Goal: Task Accomplishment & Management: Use online tool/utility

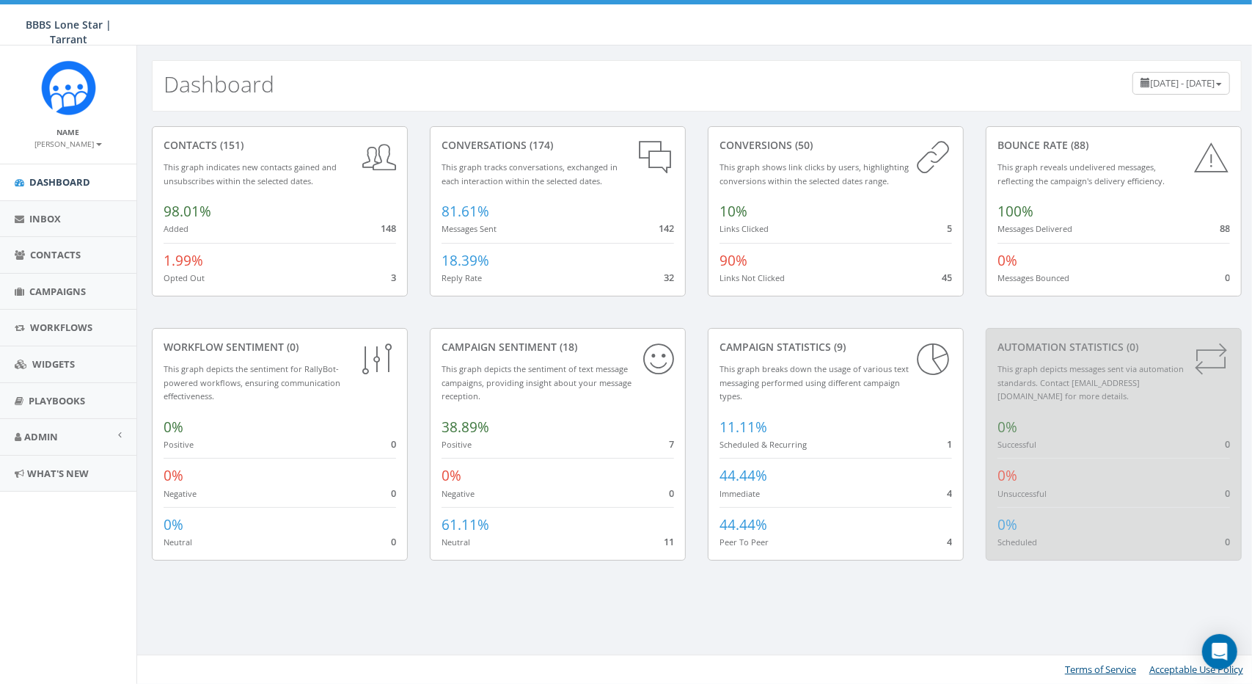
click at [78, 142] on small "[PERSON_NAME]" at bounding box center [68, 144] width 67 height 10
click at [79, 163] on link "Profile" at bounding box center [73, 166] width 116 height 18
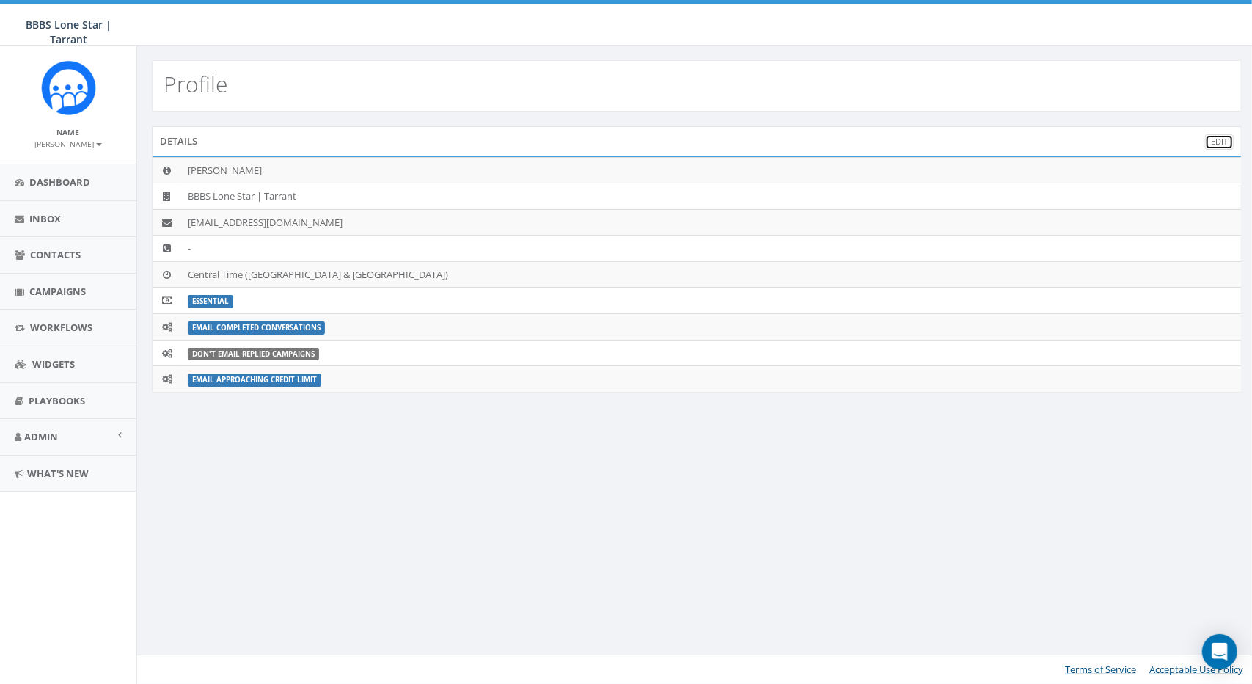
click at [1213, 140] on link "Edit" at bounding box center [1219, 141] width 29 height 15
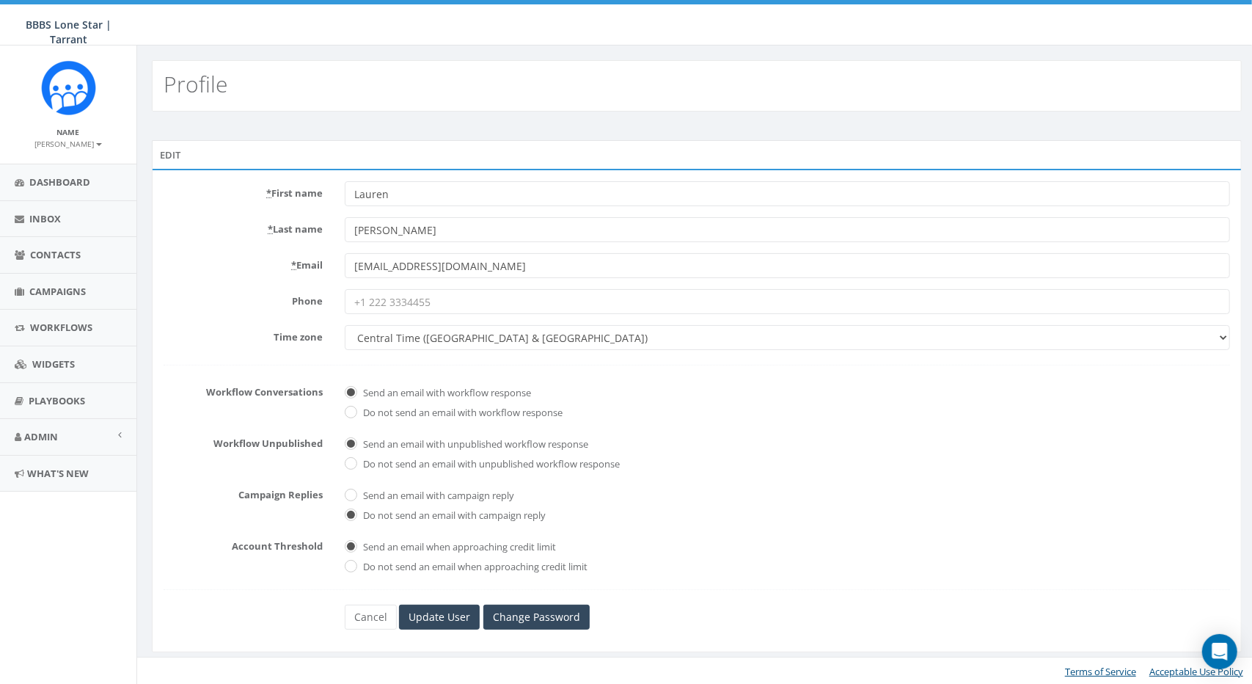
click at [566, 301] on input "Phone" at bounding box center [787, 301] width 885 height 25
type input "18178403307"
click at [430, 370] on form "* First name Lauren * Last name Johnson * Email lejohnson@bbbstx.org Phone 1817…" at bounding box center [697, 405] width 1067 height 448
click at [418, 491] on label "Send an email with campaign reply" at bounding box center [436, 496] width 155 height 15
click at [354, 491] on input "Send an email with campaign reply" at bounding box center [350, 496] width 10 height 10
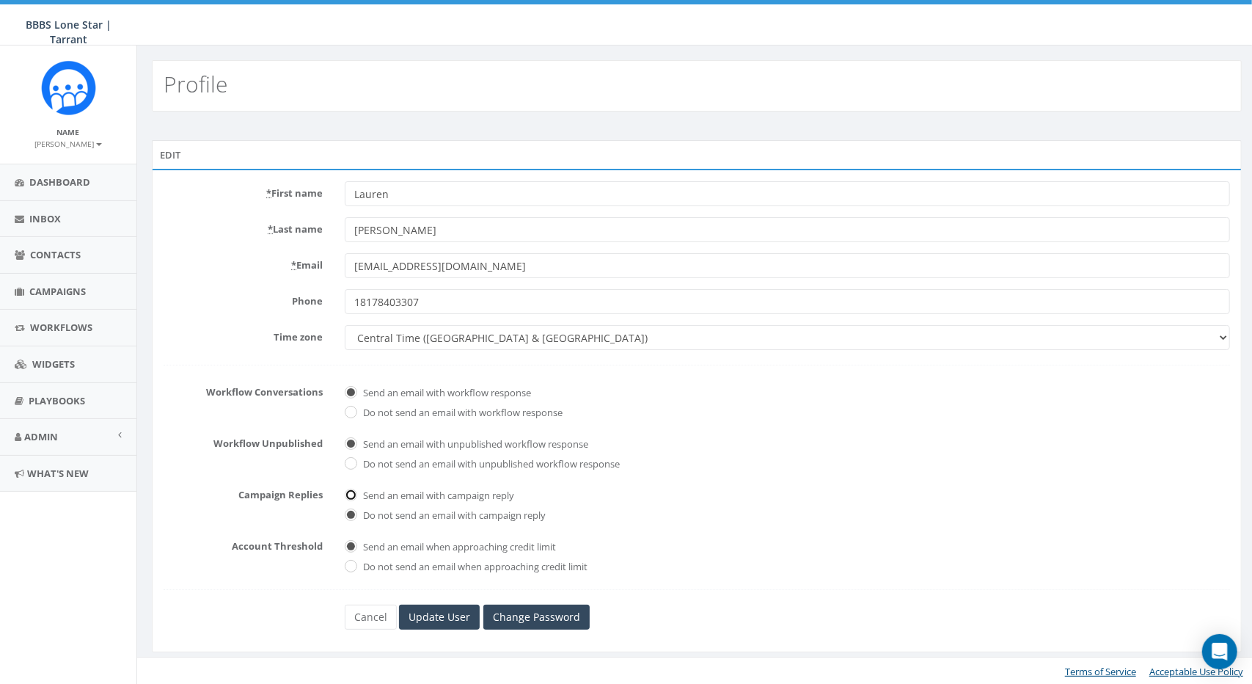
radio input "true"
click at [461, 615] on input "Update User" at bounding box center [439, 616] width 81 height 25
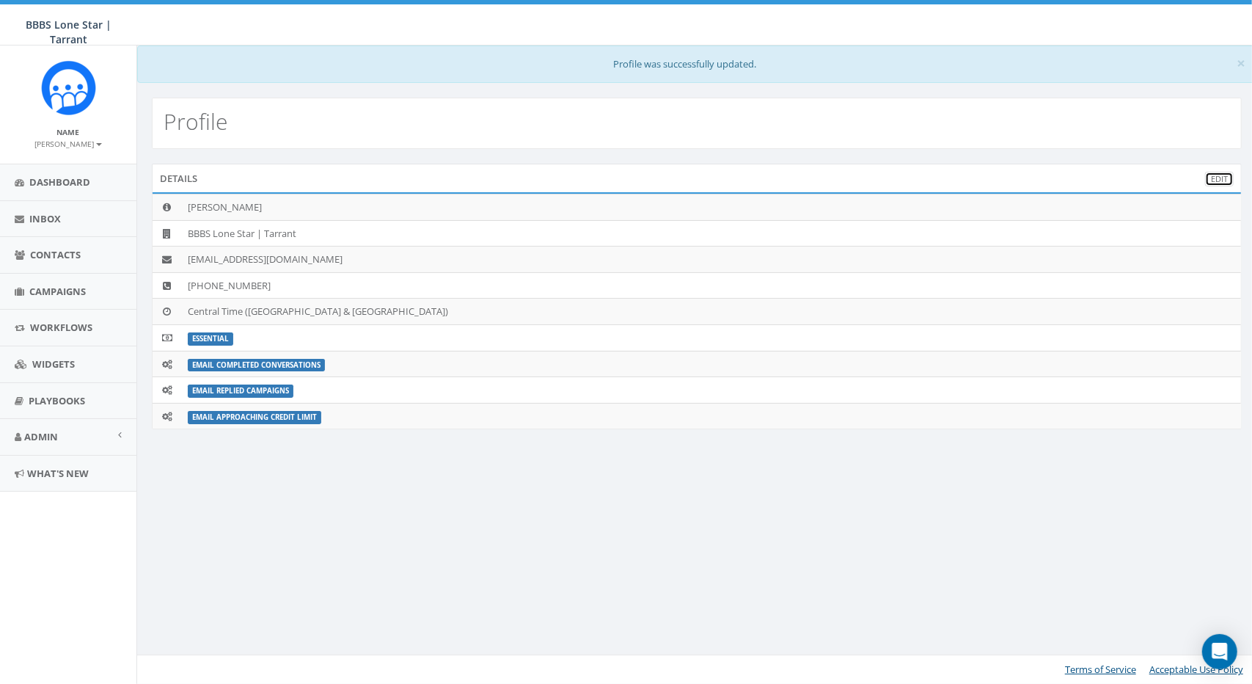
click at [1215, 181] on link "Edit" at bounding box center [1219, 179] width 29 height 15
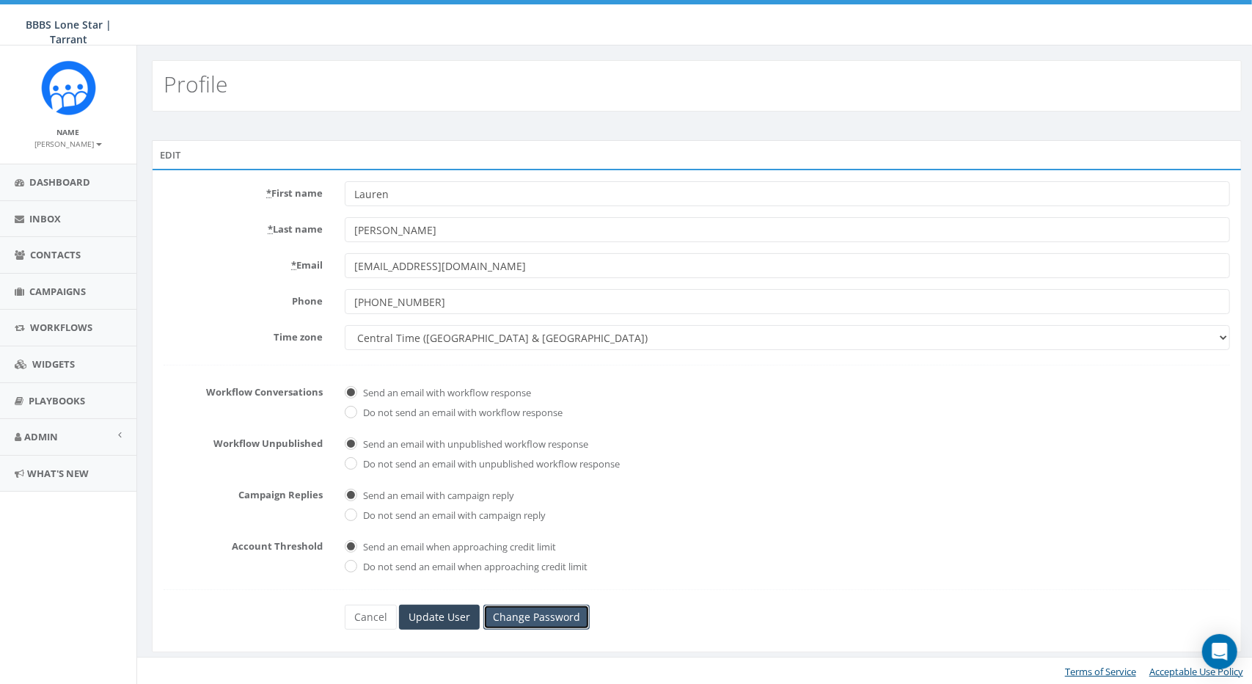
click at [580, 625] on link "Change Password" at bounding box center [536, 616] width 106 height 25
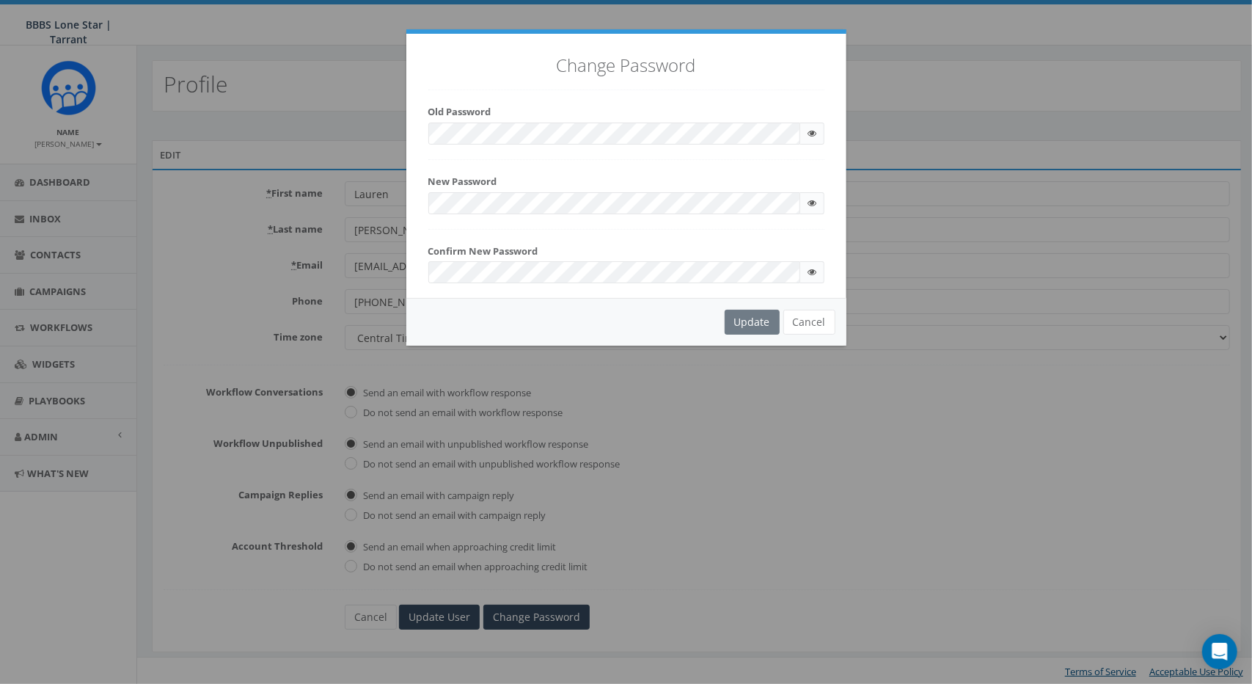
click at [628, 151] on div "Change Password Old Password New Password Be a mimimum of 8 character Include a…" at bounding box center [626, 166] width 440 height 264
checkbox input "true"
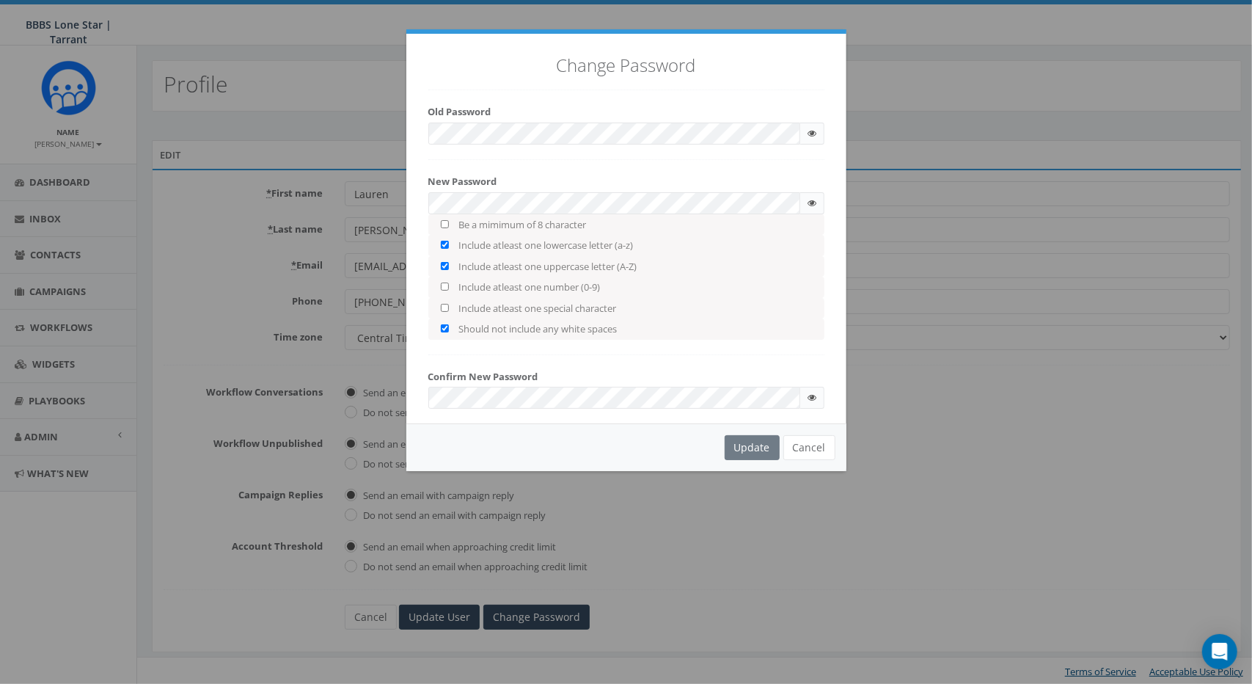
checkbox input "true"
checkbox input "false"
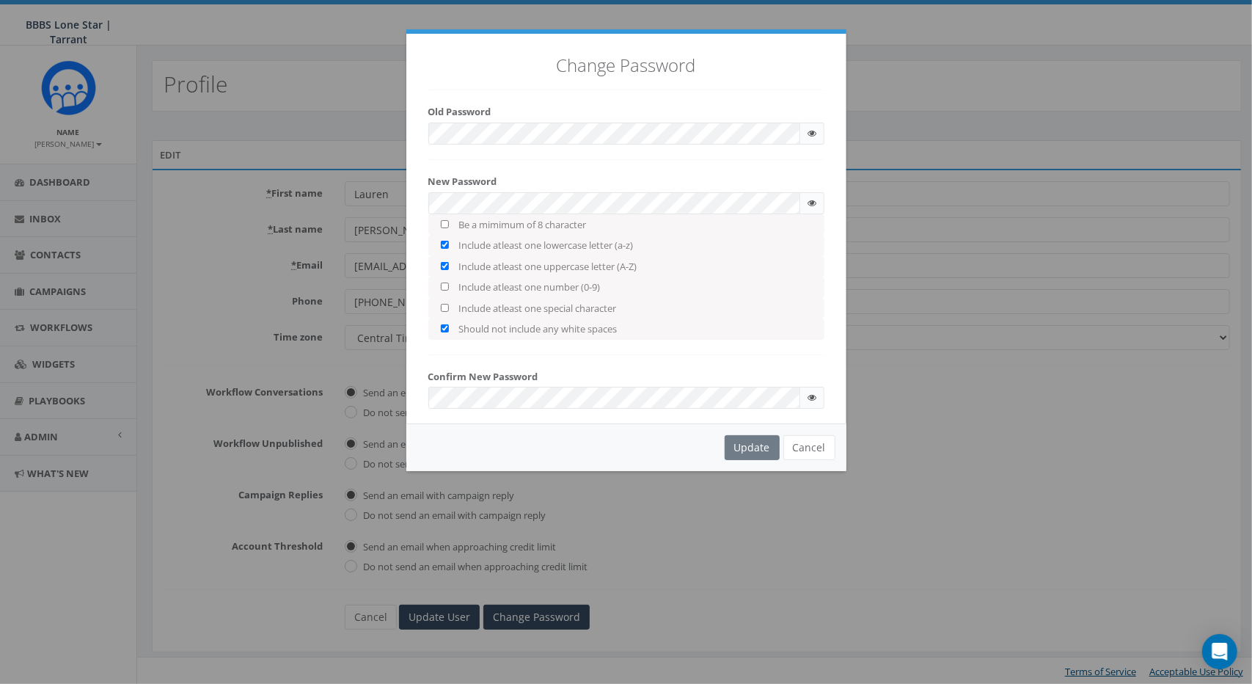
checkbox input "false"
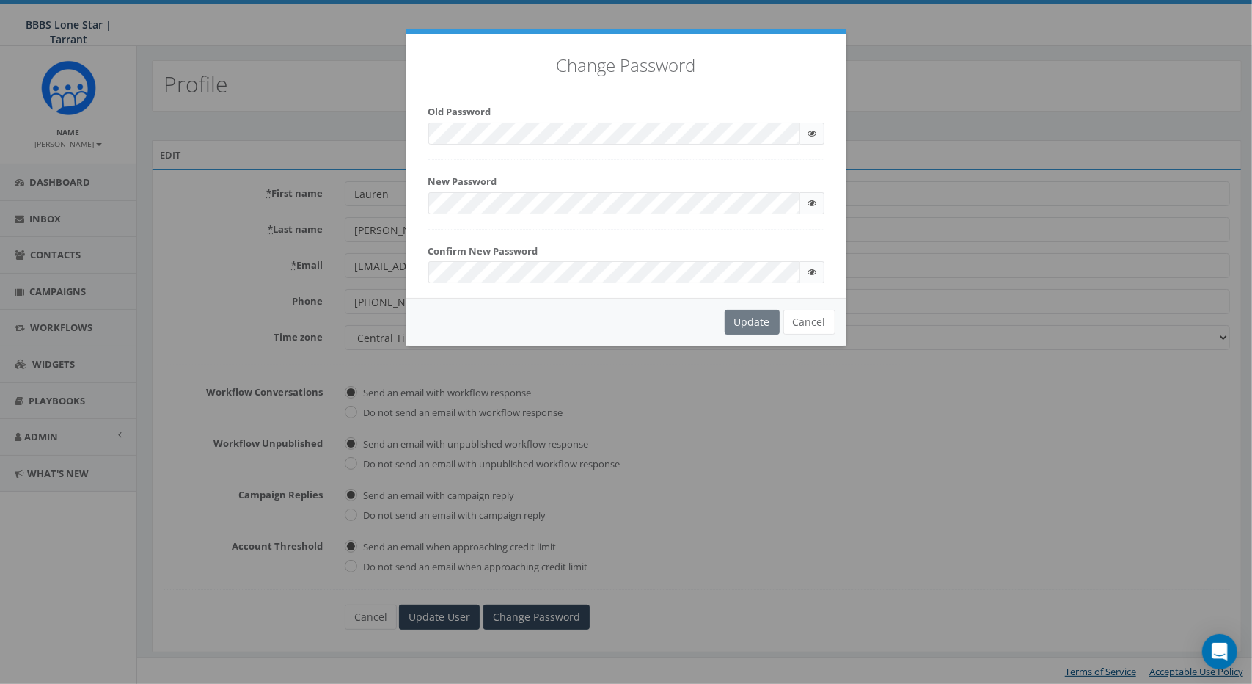
checkbox input "true"
checkbox input "false"
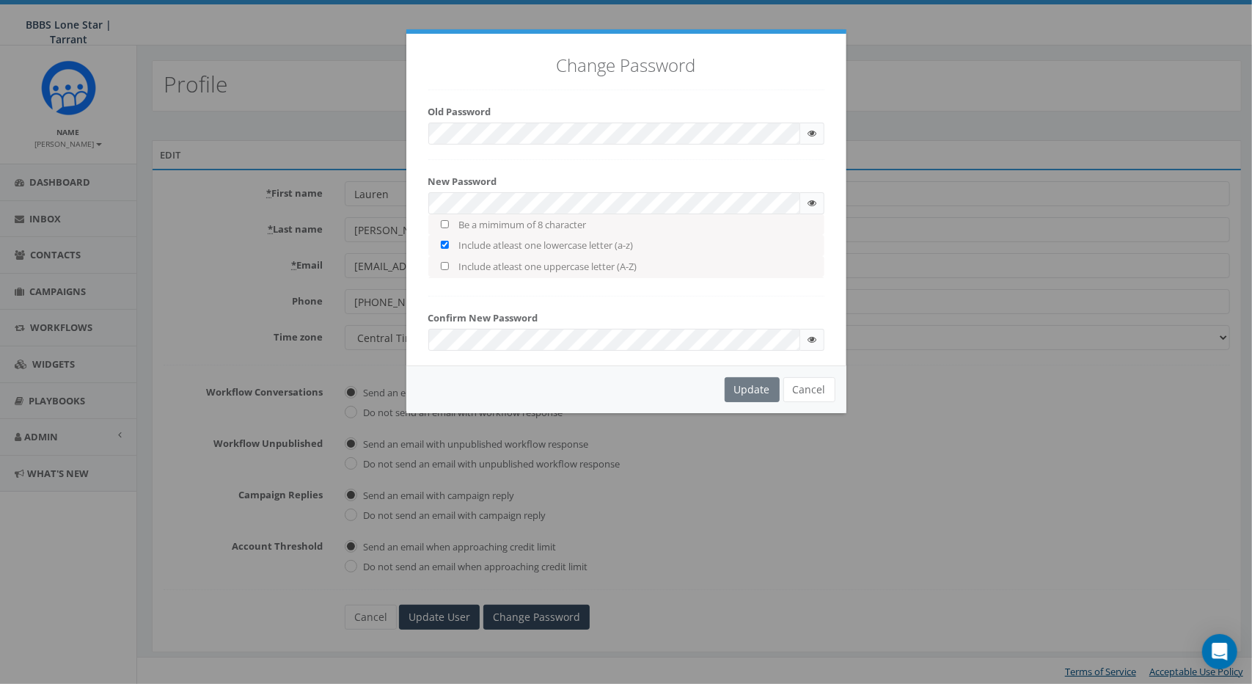
checkbox input "false"
checkbox input "true"
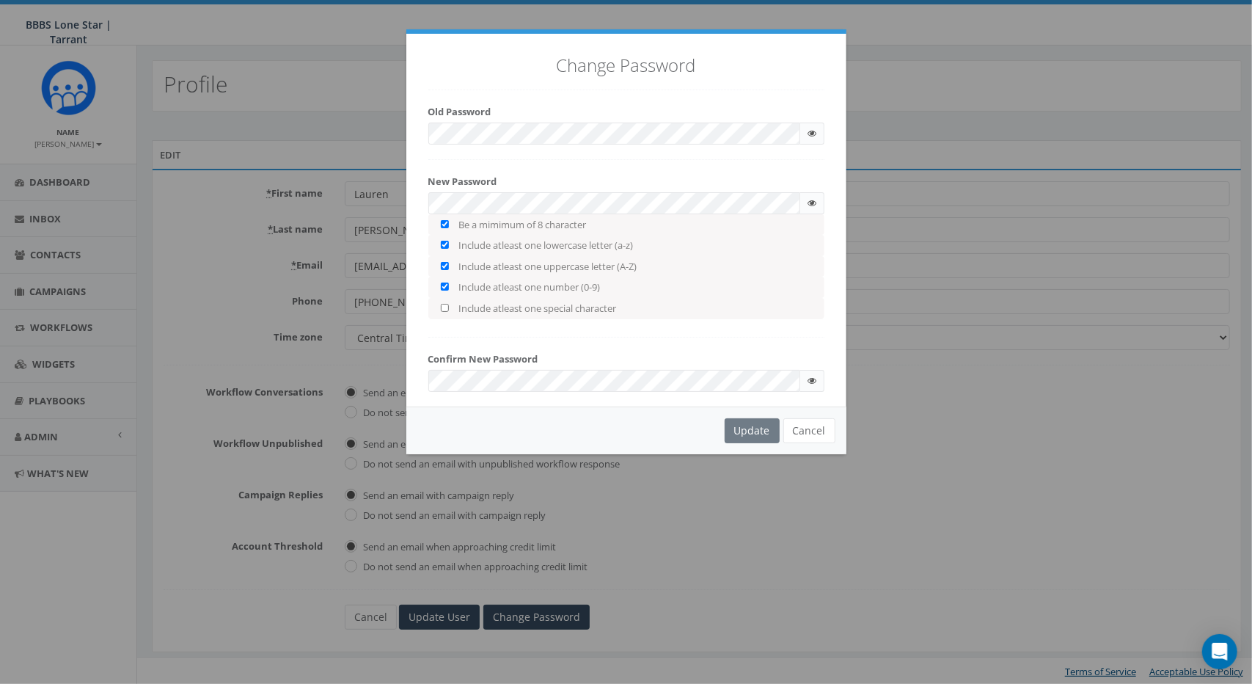
checkbox input "true"
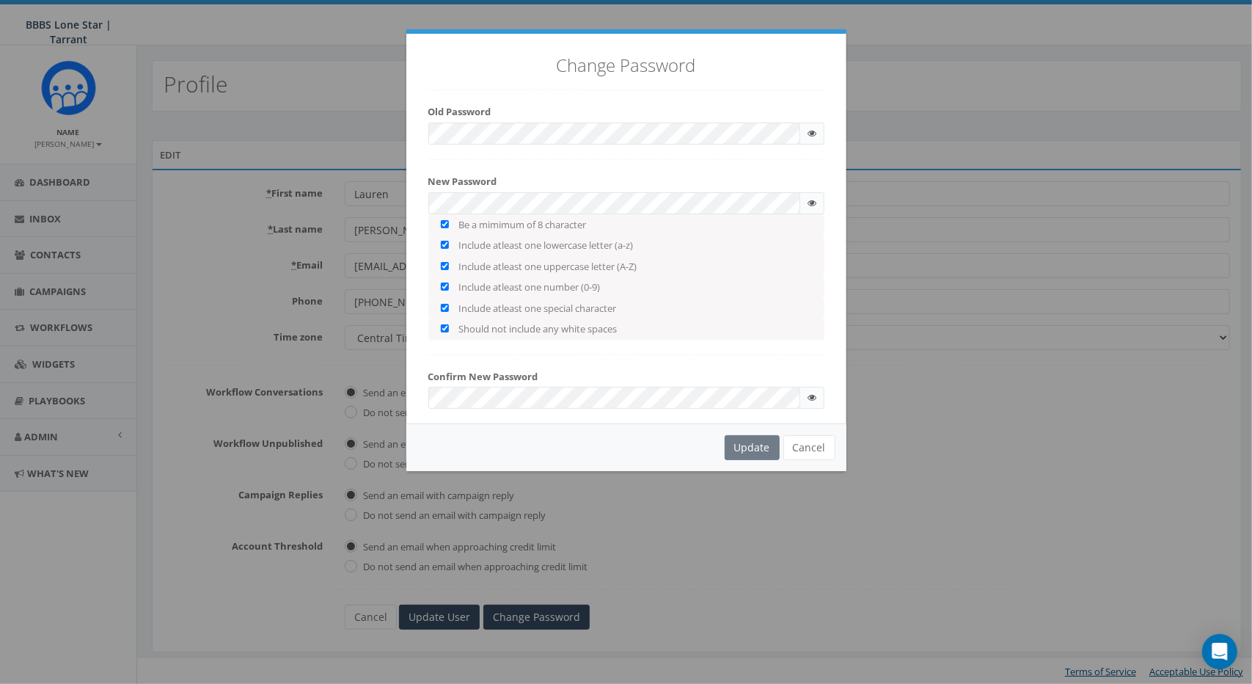
checkbox input "true"
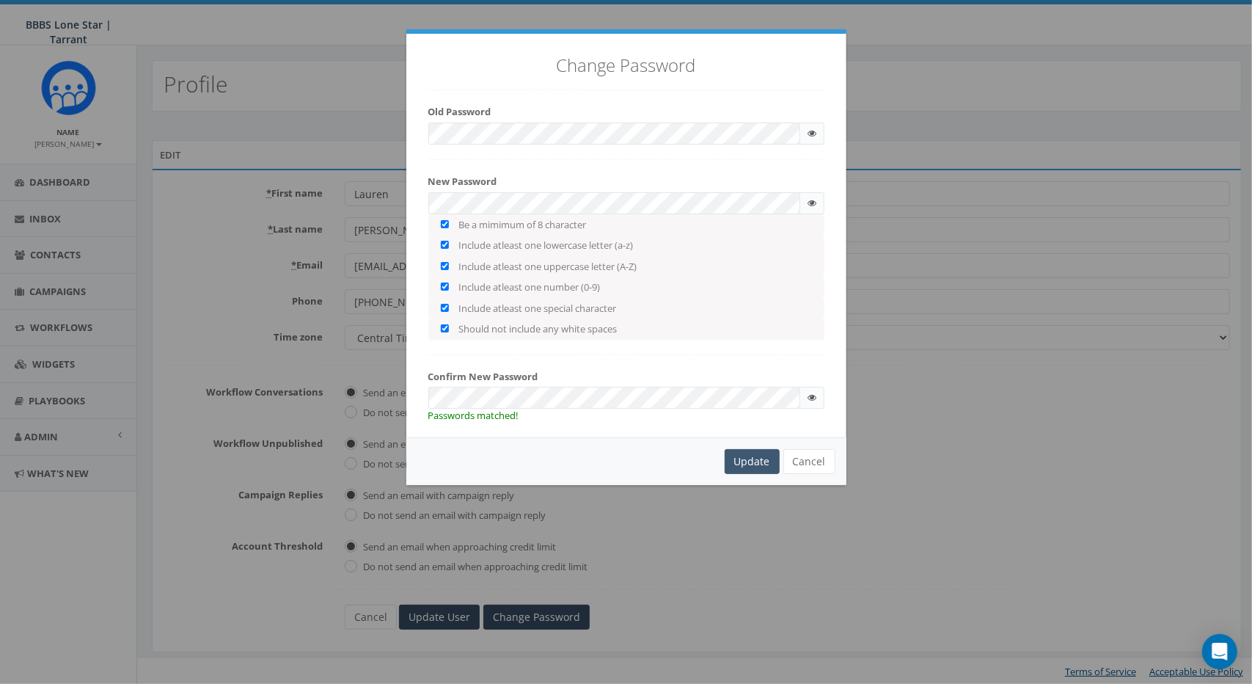
click at [750, 461] on div "Update" at bounding box center [752, 461] width 55 height 25
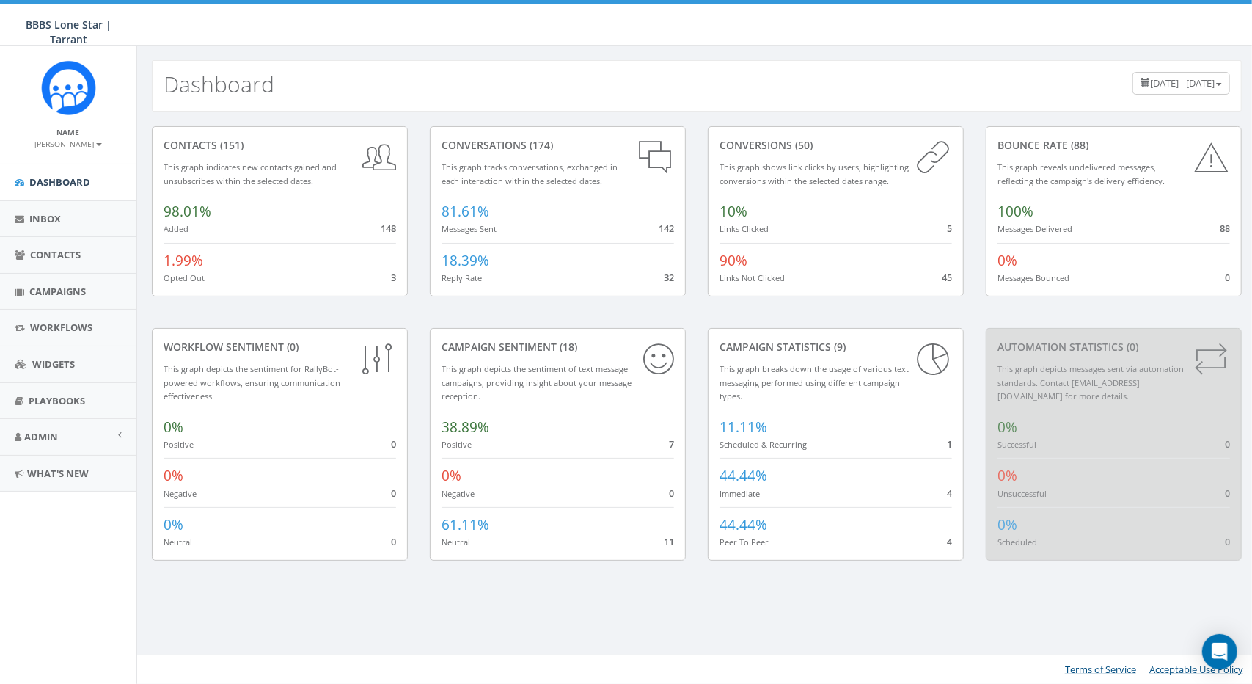
click at [217, 274] on div "1.99% Opted Out 3" at bounding box center [280, 264] width 233 height 42
drag, startPoint x: 836, startPoint y: 157, endPoint x: 918, endPoint y: 208, distance: 96.5
click at [918, 208] on div "conversions (50) This graph shows link clicks by users, highlighting conversion…" at bounding box center [836, 211] width 256 height 170
click at [877, 156] on div "conversions (50) This graph shows link clicks by users, highlighting conversion…" at bounding box center [836, 211] width 256 height 170
drag, startPoint x: 474, startPoint y: 345, endPoint x: 649, endPoint y: 362, distance: 176.1
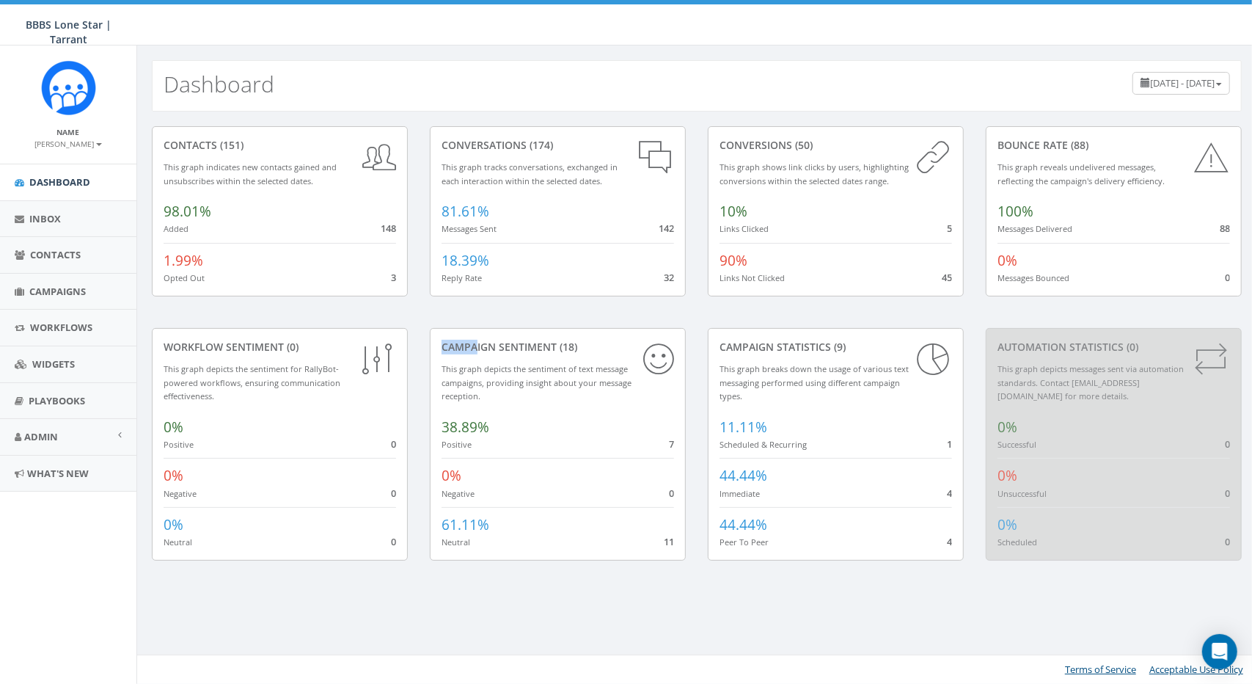
click at [649, 362] on div "Campaign Sentiment (18) This graph depicts the sentiment of text message campai…" at bounding box center [558, 444] width 256 height 233
click at [585, 362] on div "Campaign Sentiment (18) This graph depicts the sentiment of text message campai…" at bounding box center [558, 444] width 256 height 233
click at [27, 246] on link "Contacts" at bounding box center [68, 255] width 136 height 36
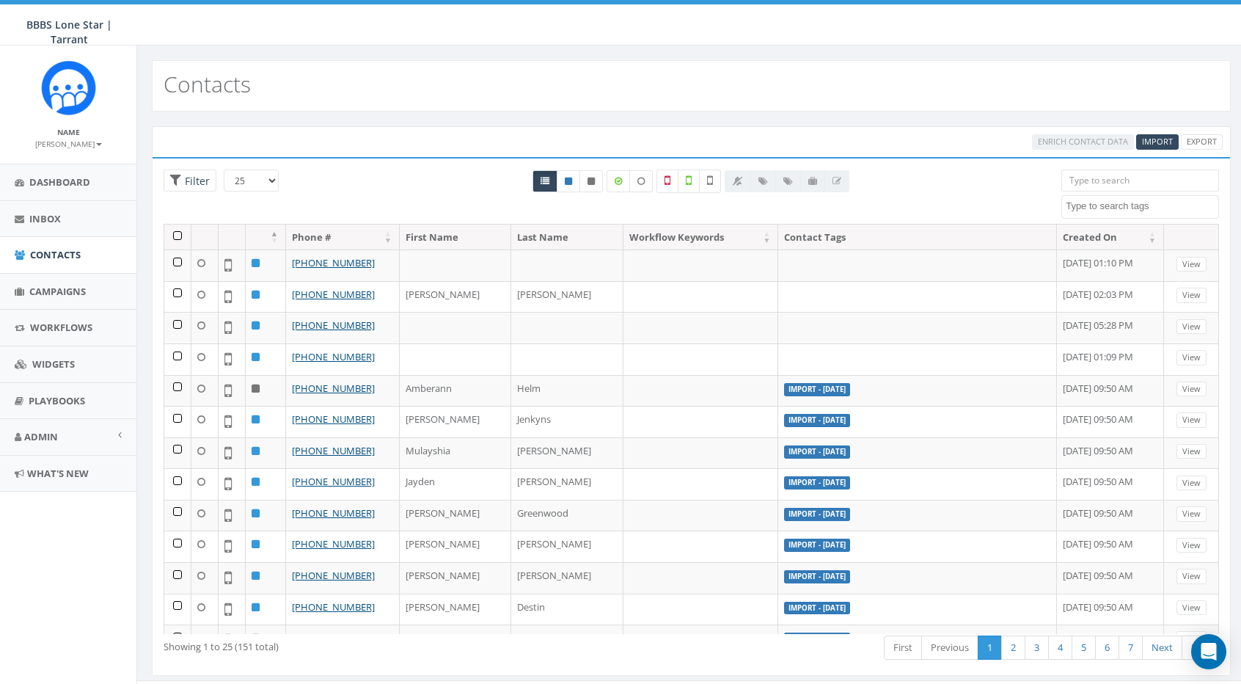
select select
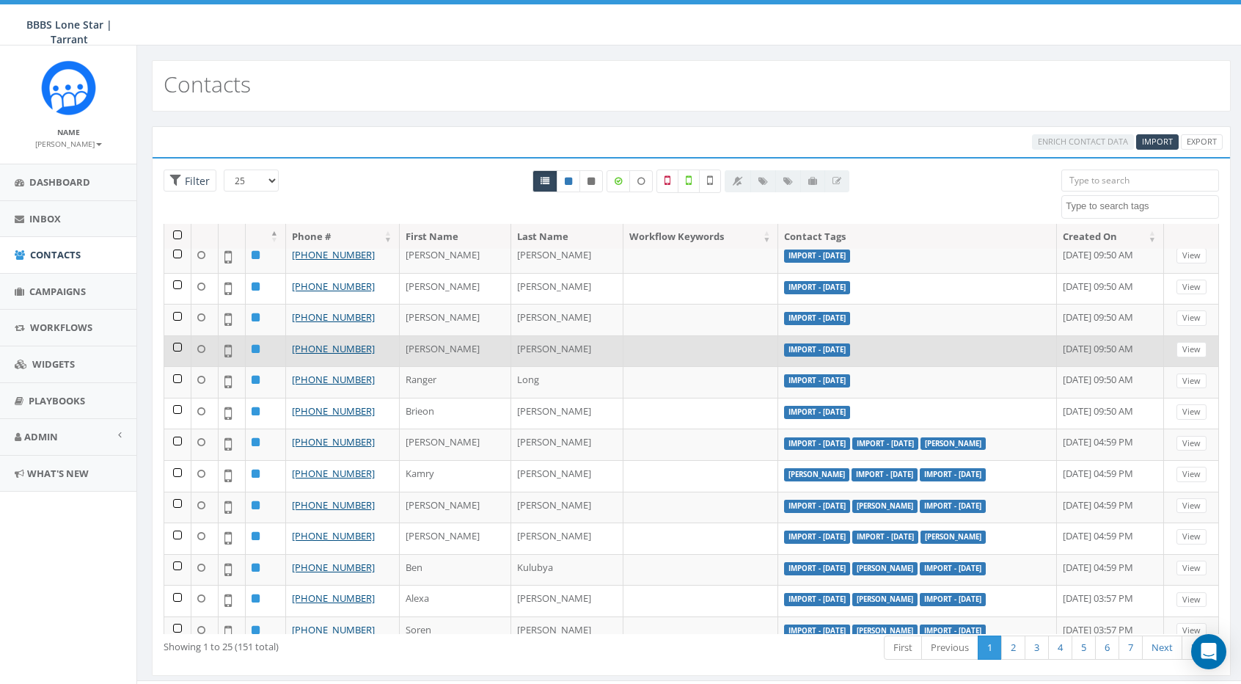
scroll to position [389, 0]
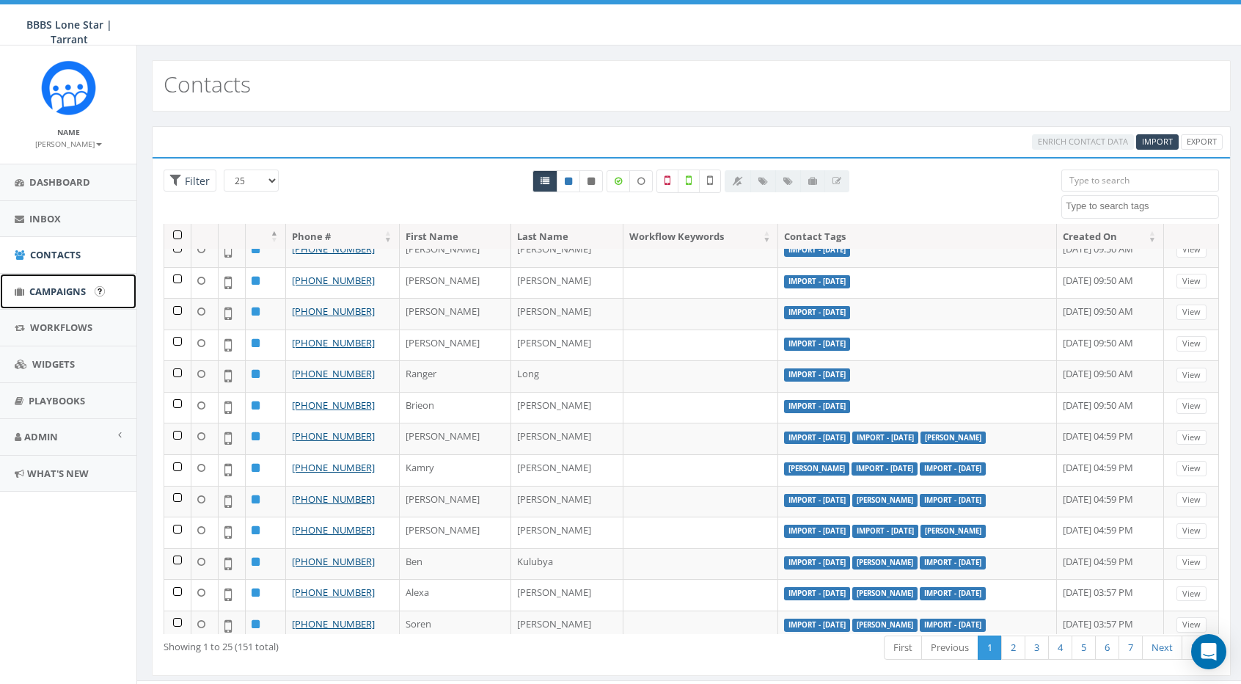
click at [67, 294] on span "Campaigns" at bounding box center [57, 291] width 56 height 13
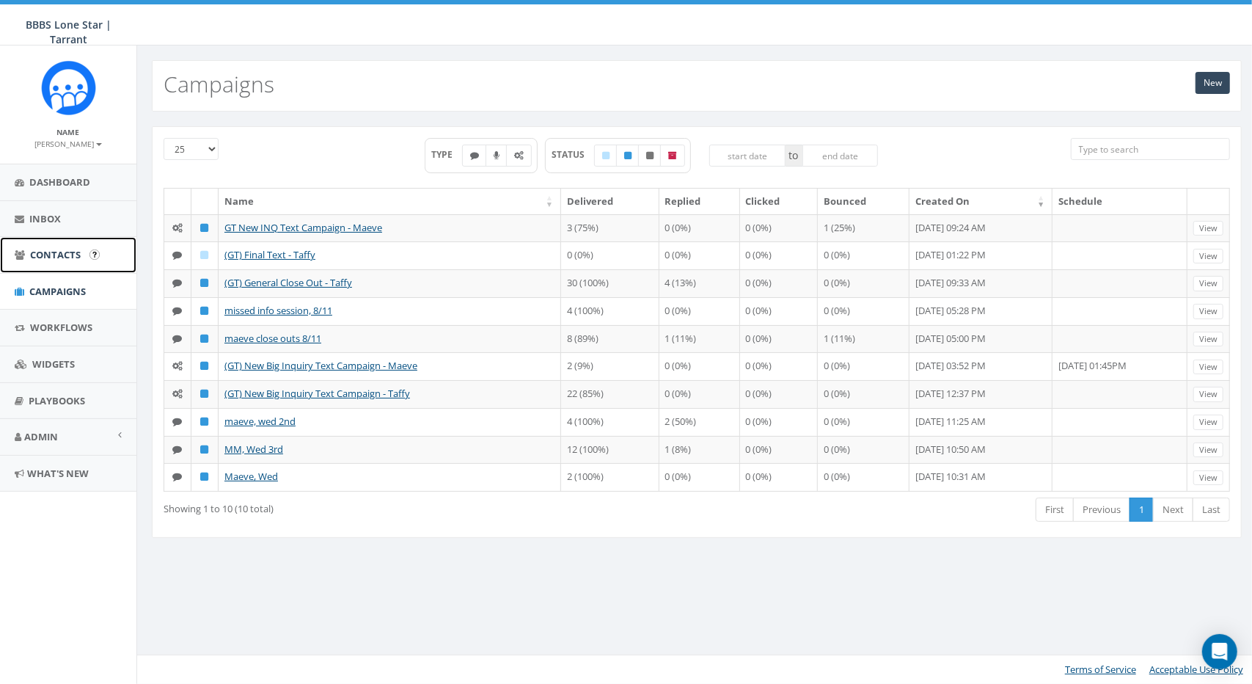
click at [62, 254] on span "Contacts" at bounding box center [55, 254] width 51 height 13
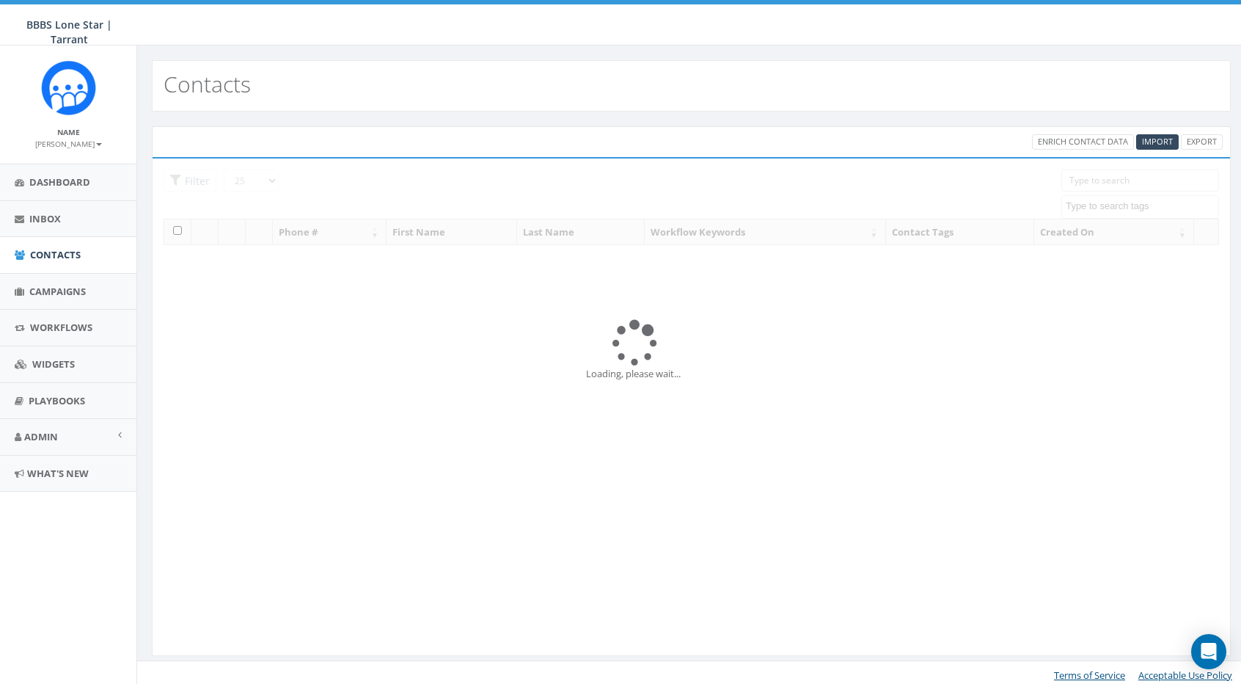
select select
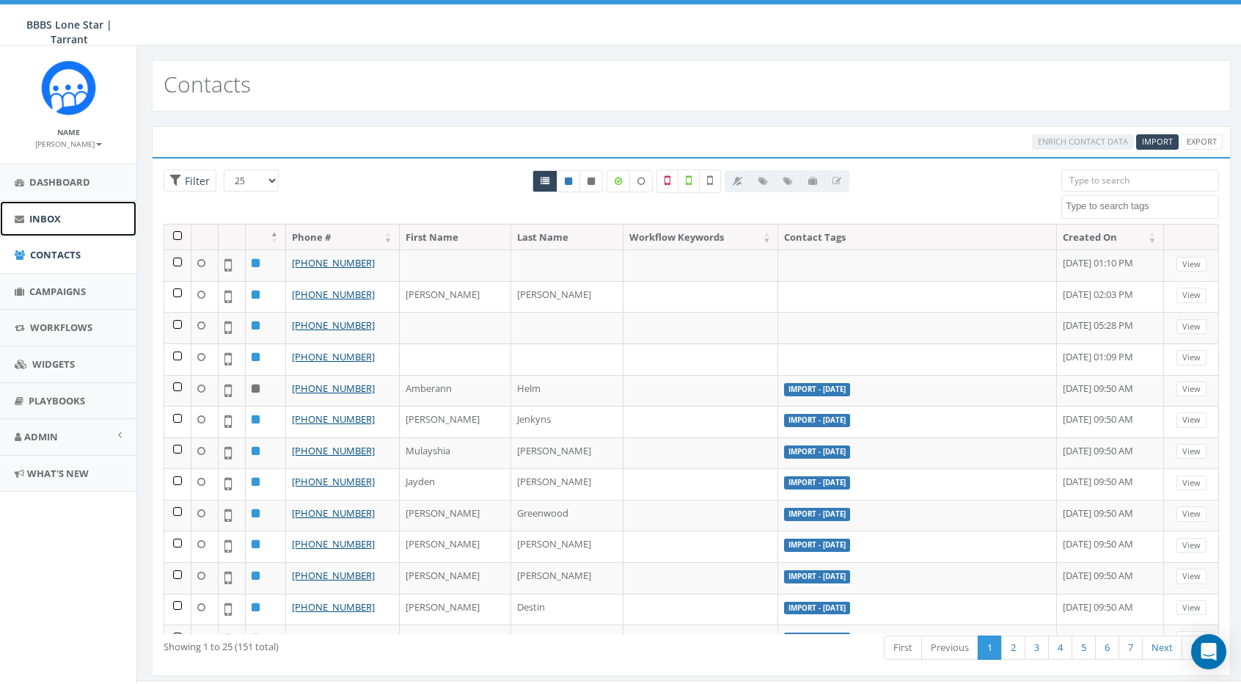
click at [59, 219] on span "Inbox" at bounding box center [45, 218] width 32 height 13
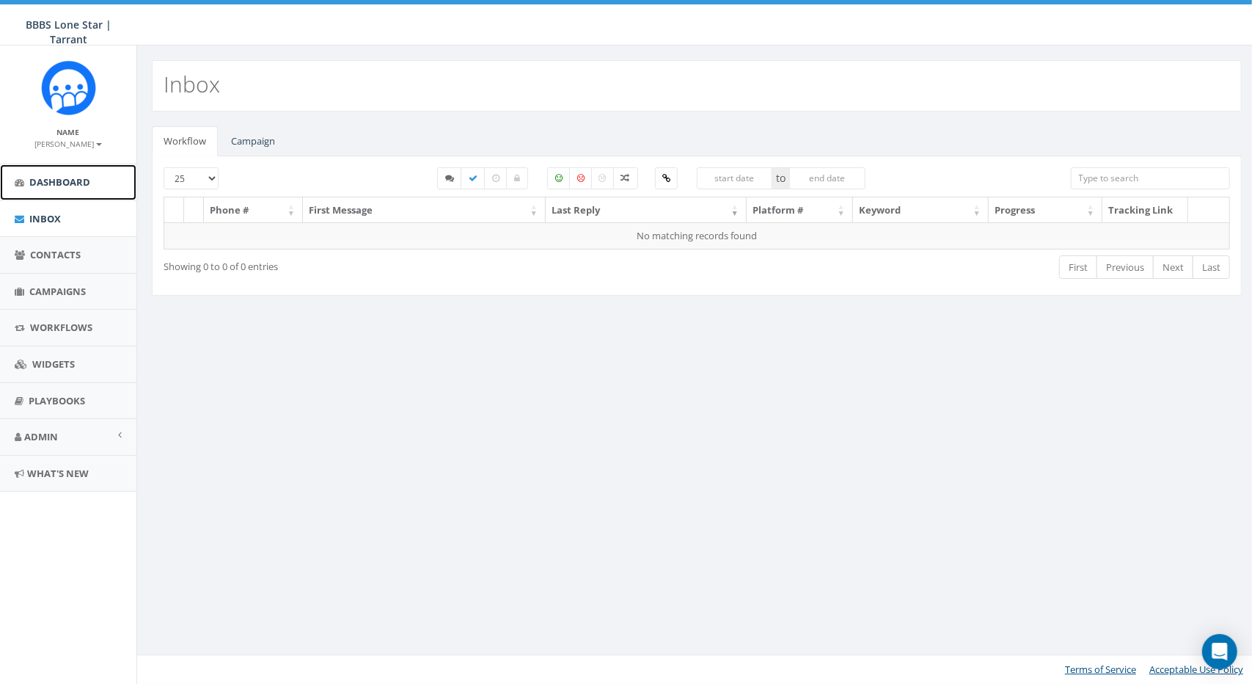
click at [57, 176] on span "Dashboard" at bounding box center [59, 181] width 61 height 13
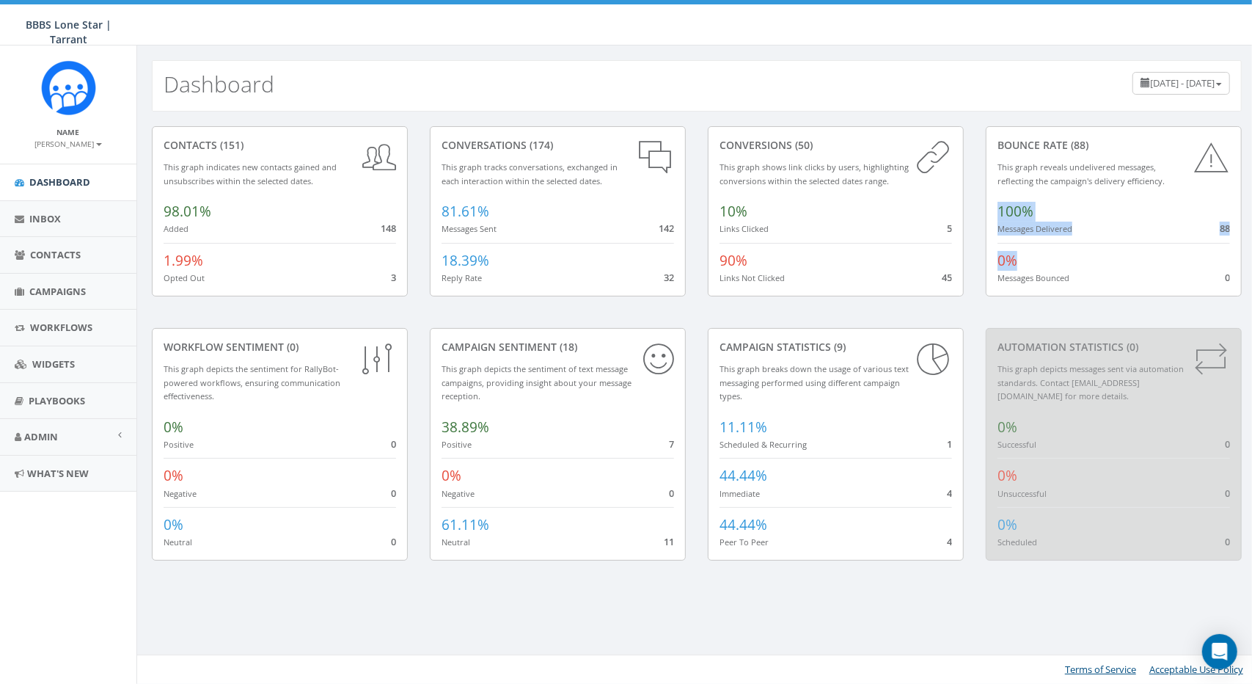
drag, startPoint x: 1177, startPoint y: 253, endPoint x: 1251, endPoint y: 303, distance: 89.9
click at [1240, 303] on div "Bounce Rate (88) This graph reveals undelivered messages, reflecting the campai…" at bounding box center [1114, 227] width 278 height 202
click at [1166, 274] on div "0% Messages Bounced 0" at bounding box center [1114, 264] width 233 height 42
click at [62, 290] on span "Campaigns" at bounding box center [57, 291] width 56 height 13
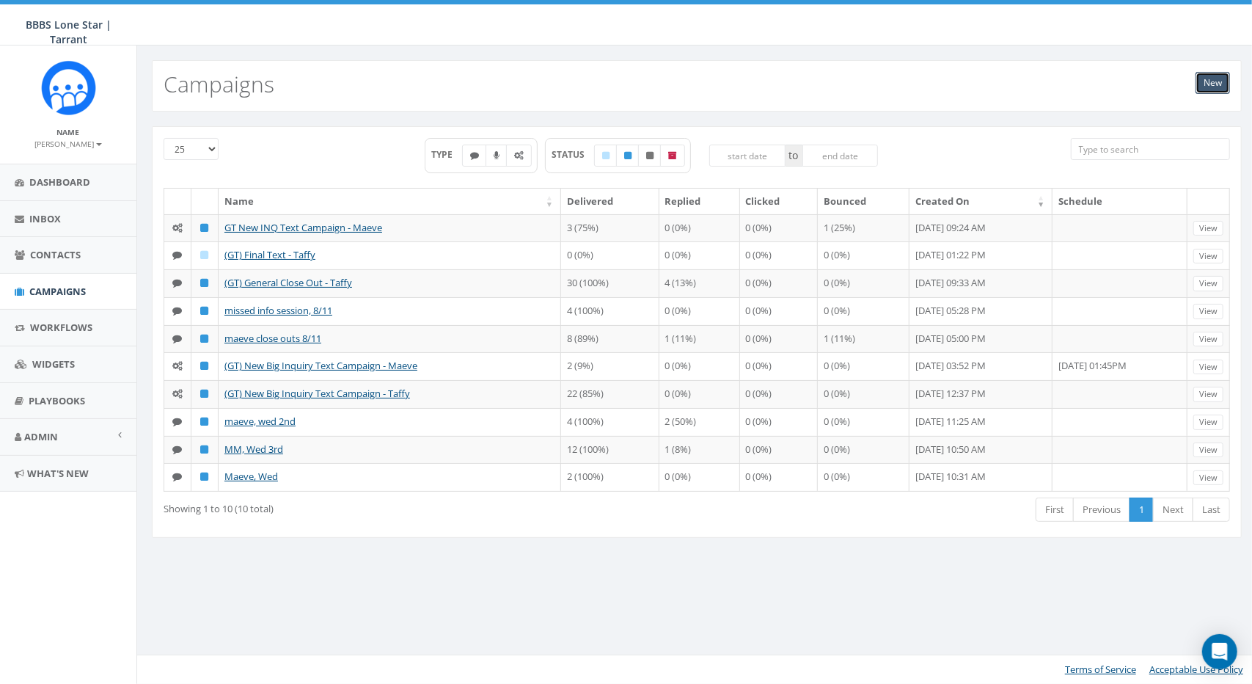
click at [1213, 77] on link "New" at bounding box center [1213, 83] width 34 height 22
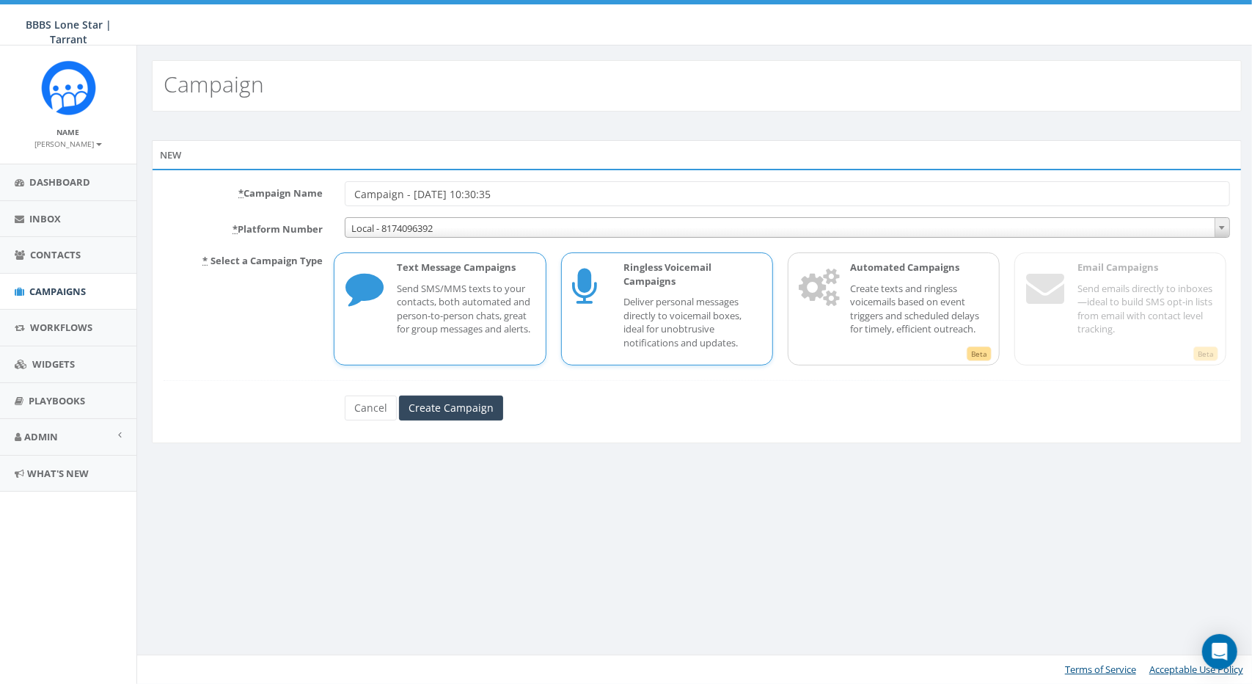
click at [701, 279] on p "Ringless Voicemail Campaigns" at bounding box center [692, 273] width 137 height 27
drag, startPoint x: 528, startPoint y: 185, endPoint x: 324, endPoint y: 194, distance: 204.1
click at [324, 194] on div "* Campaign Name Campaign - [DATE] 10:30:35" at bounding box center [697, 193] width 1089 height 25
type input "L"
type input "Payment Declined / Lapsed"
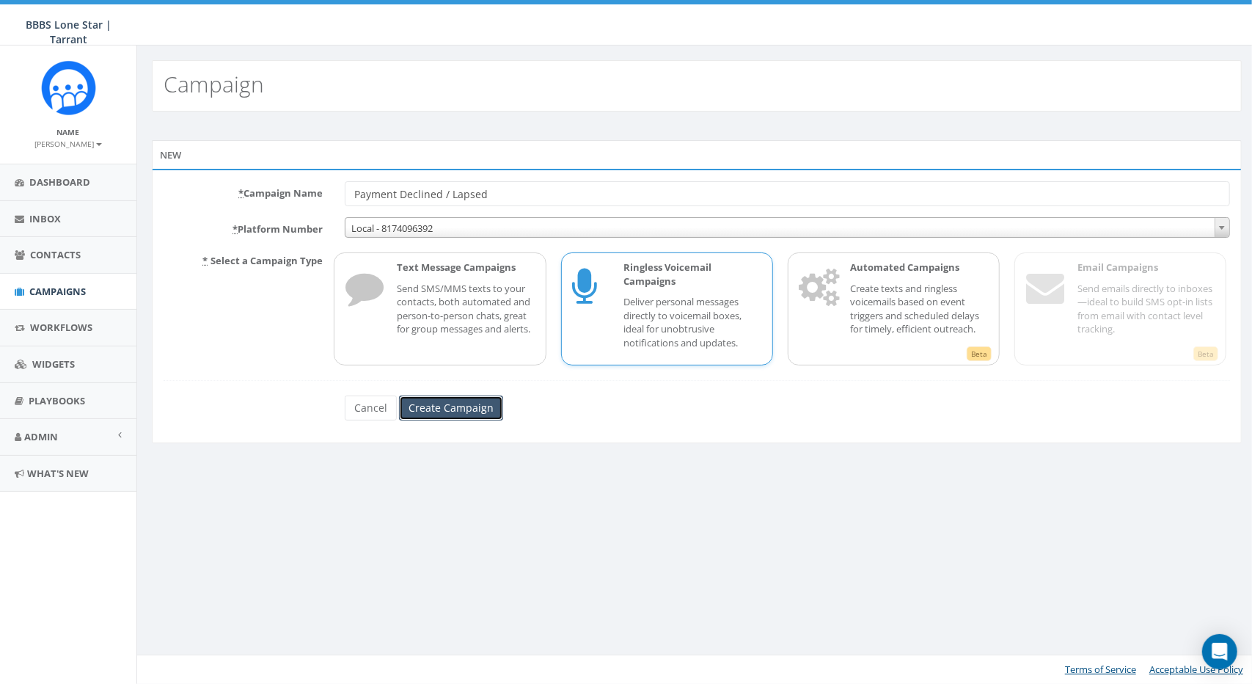
click at [447, 401] on input "Create Campaign" at bounding box center [451, 407] width 104 height 25
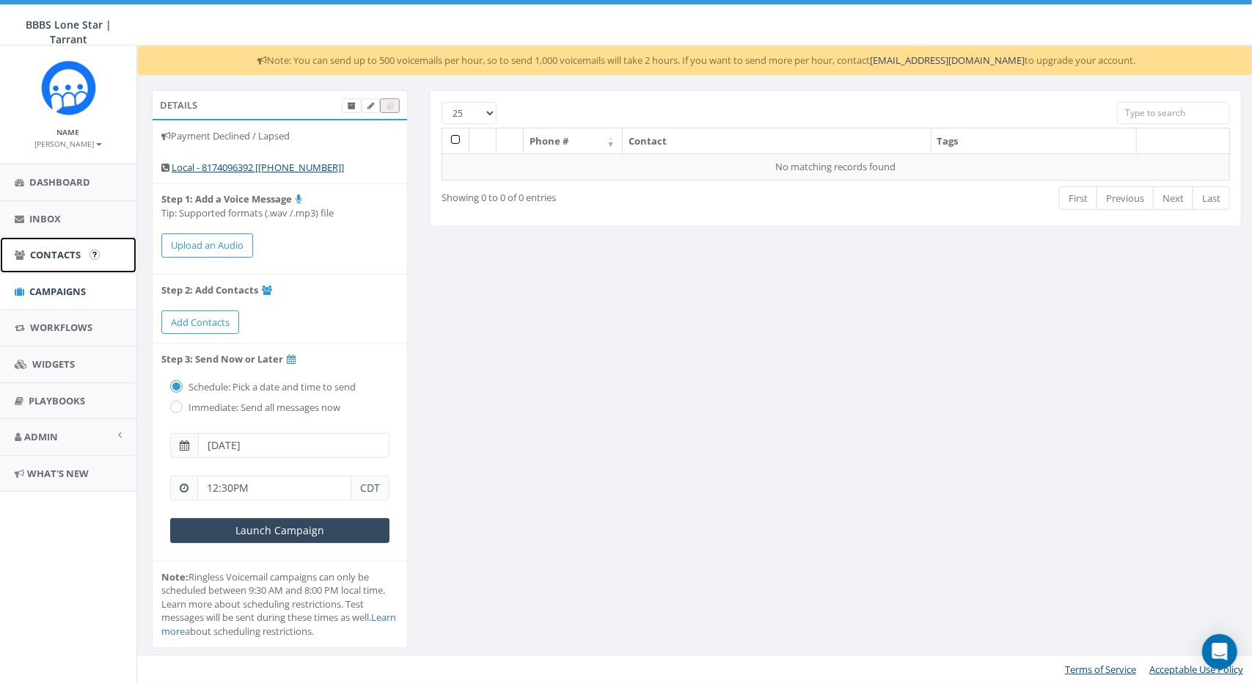
click at [73, 252] on span "Contacts" at bounding box center [55, 254] width 51 height 13
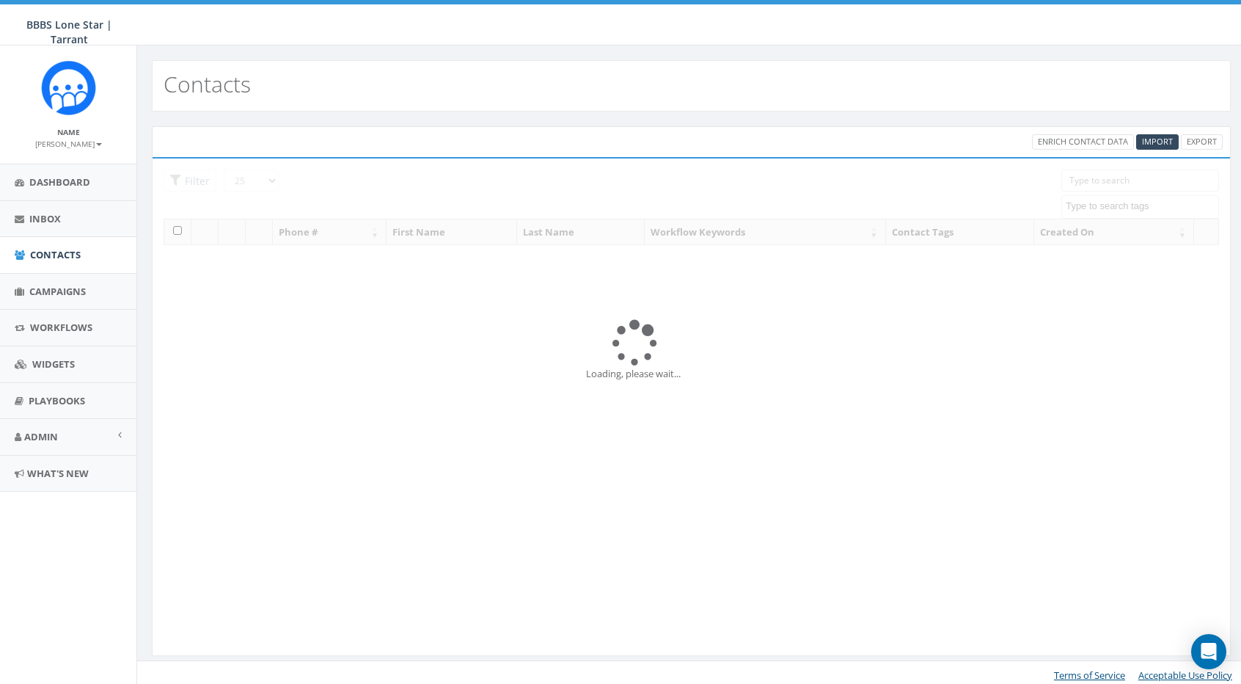
select select
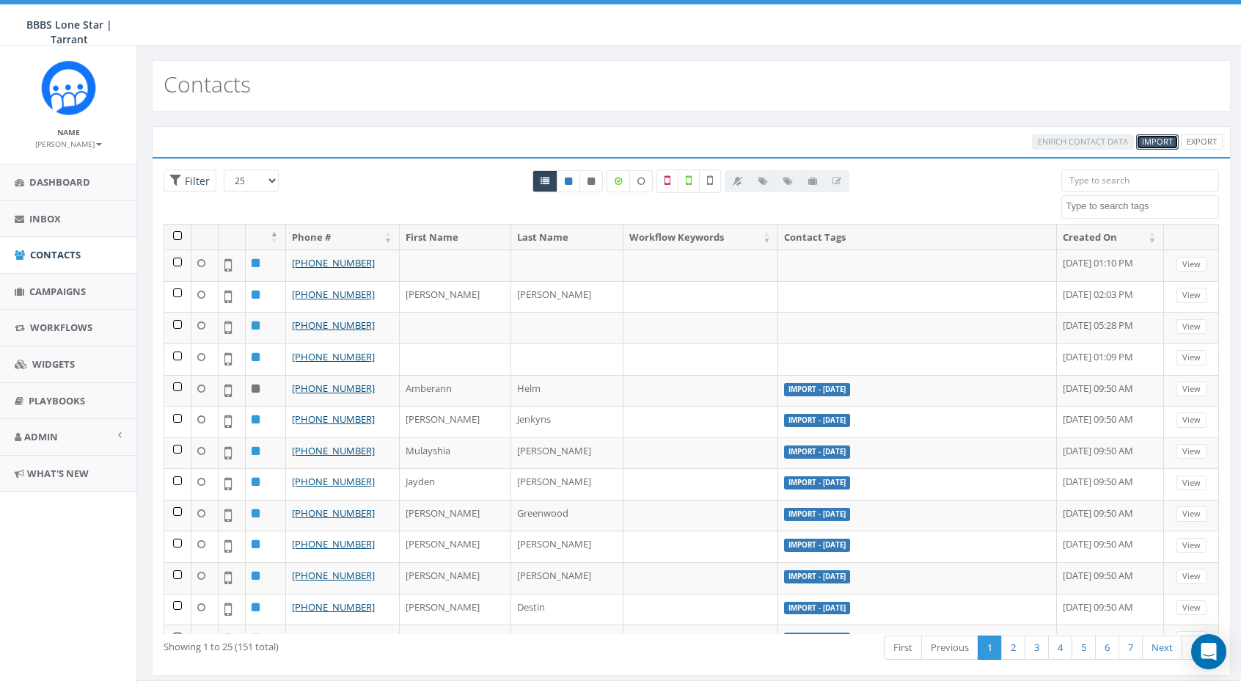
click at [1166, 145] on span "Import" at bounding box center [1157, 141] width 31 height 11
select select
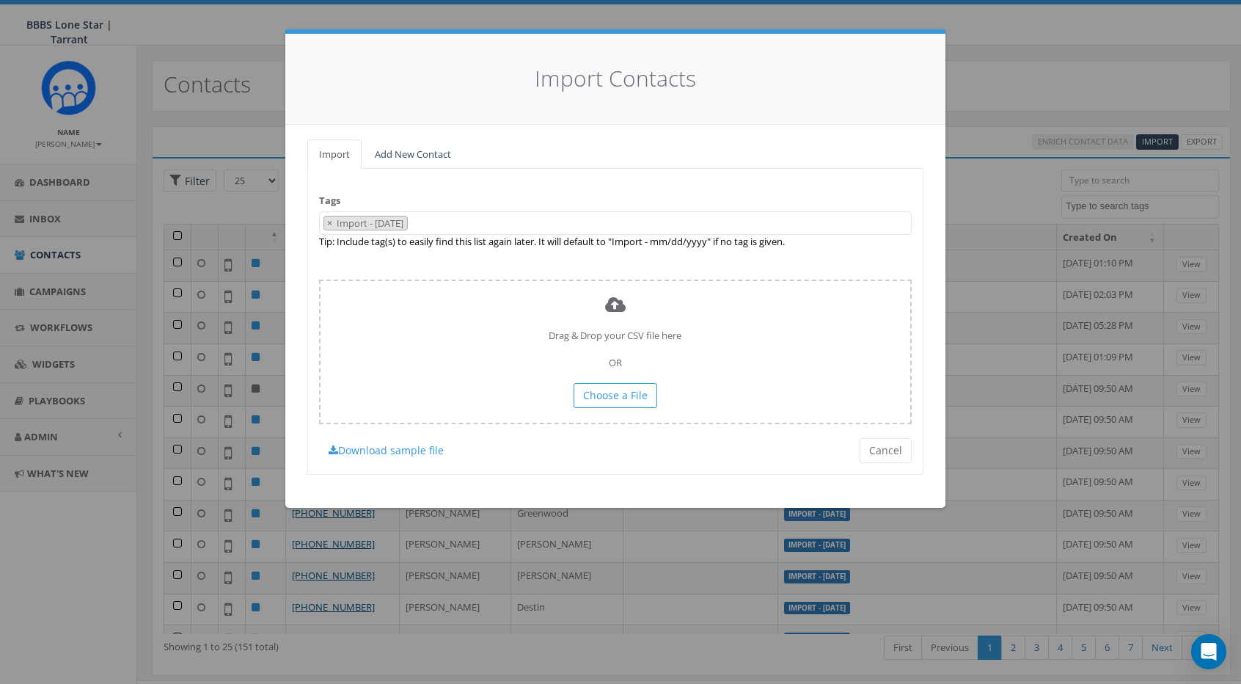
click at [399, 127] on div "Import Add New Contact Tags Import - [DATE] Import - [DATE] Import - [DATE] Imp…" at bounding box center [615, 316] width 660 height 383
click at [401, 161] on link "Add New Contact" at bounding box center [413, 154] width 100 height 30
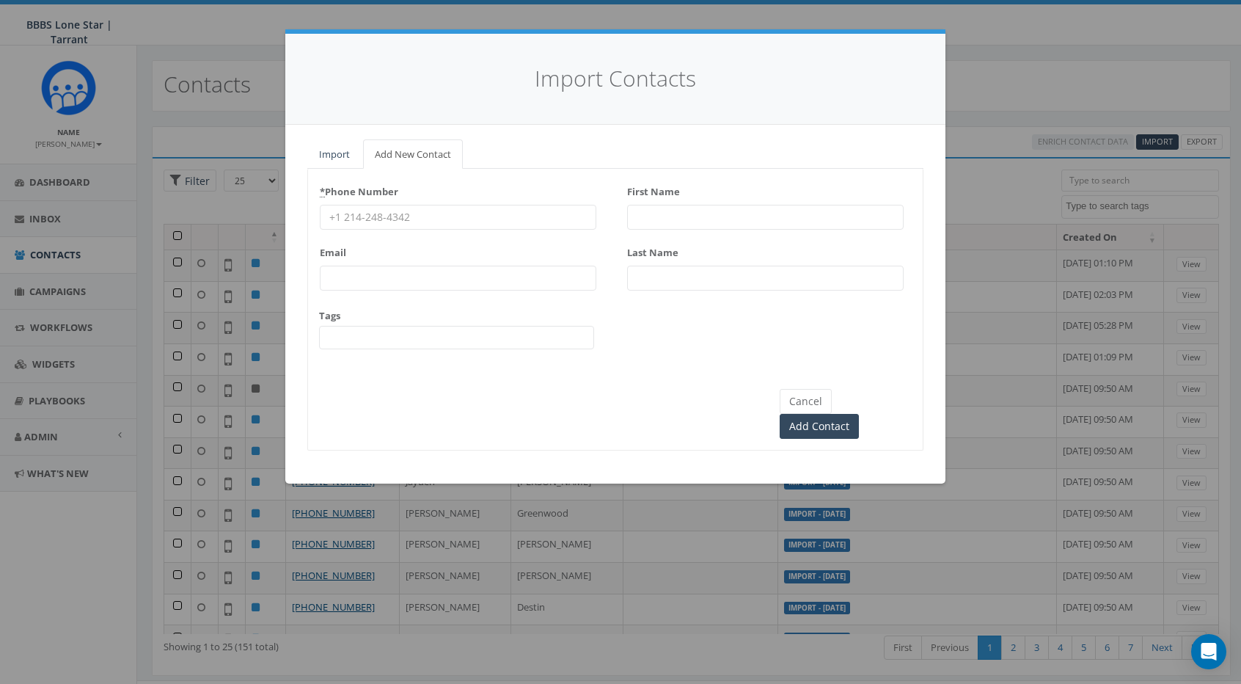
click at [384, 208] on input "* Phone Number" at bounding box center [458, 217] width 277 height 25
paste input "(682) 228-7107"
type input "(682) 228-7107"
click at [710, 206] on input "First Name" at bounding box center [765, 217] width 277 height 25
paste input "Nemanja"
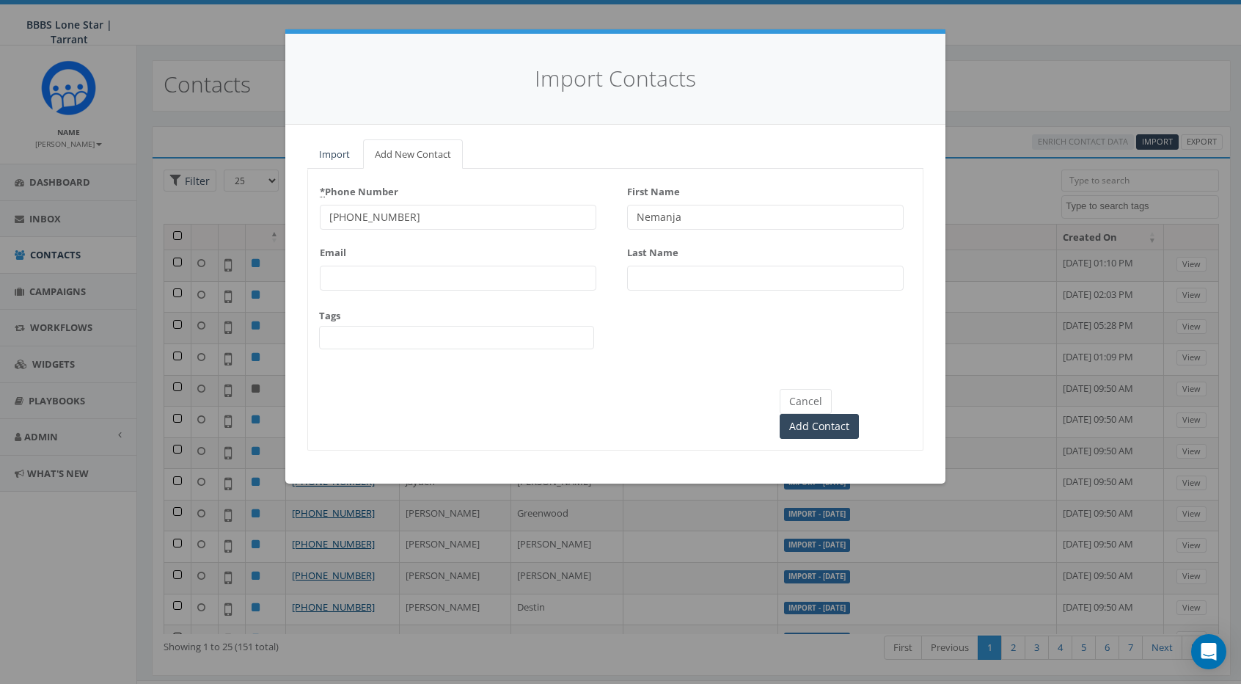
type input "Nemanja"
drag, startPoint x: 706, startPoint y: 276, endPoint x: 728, endPoint y: 24, distance: 252.6
click at [706, 275] on input "Last Name" at bounding box center [765, 278] width 277 height 25
paste input "Veselinovic"
type input "Veselinovic"
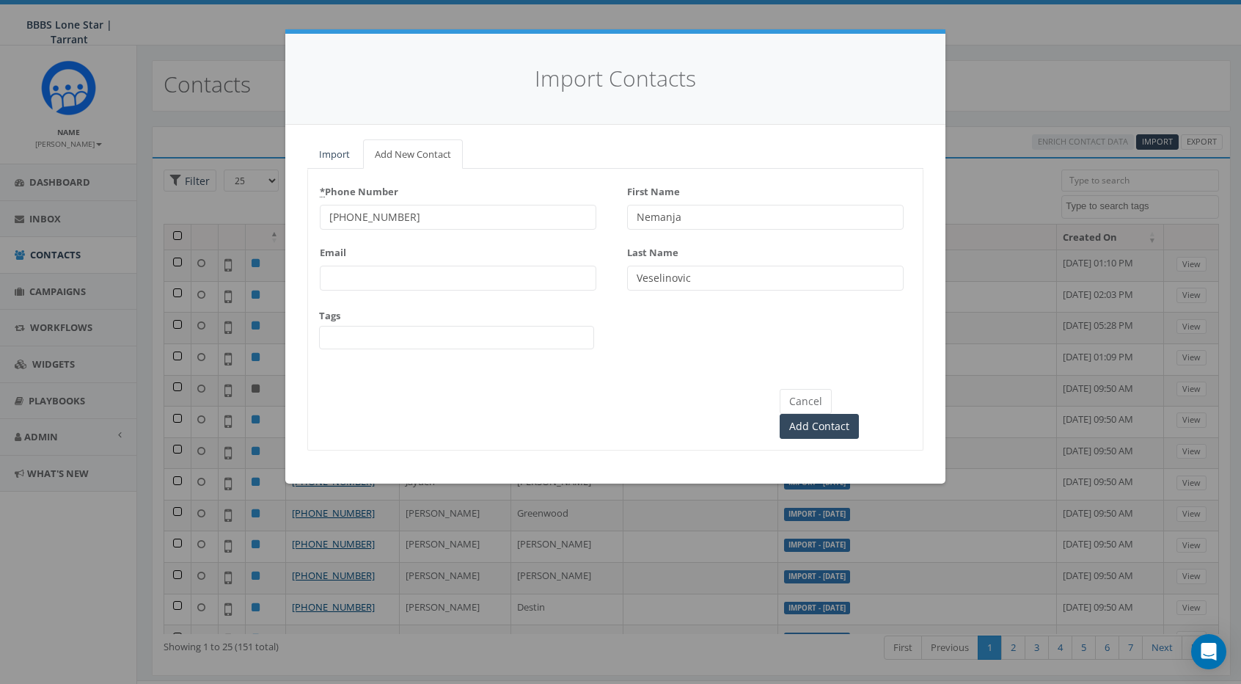
click at [524, 300] on div "* Phone Number (682) 228-7107 Email Tags Import - 08/04/2025 Import - 08/11/202…" at bounding box center [458, 271] width 277 height 182
click at [524, 269] on input "Email" at bounding box center [458, 278] width 277 height 25
paste input "veselinovicn@gmail.com"
type input "veselinovicn@gmail.com"
click at [434, 326] on span at bounding box center [456, 337] width 275 height 23
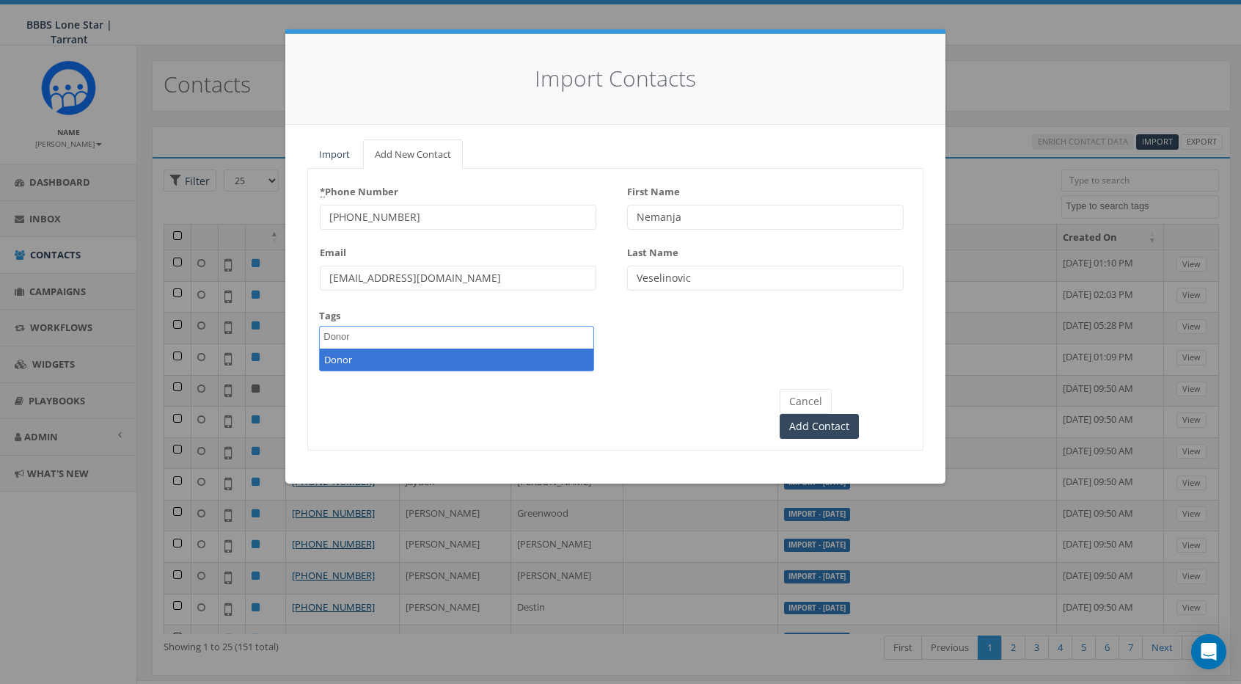
type textarea "Donor"
select select "Donor"
type textarea "MEG"
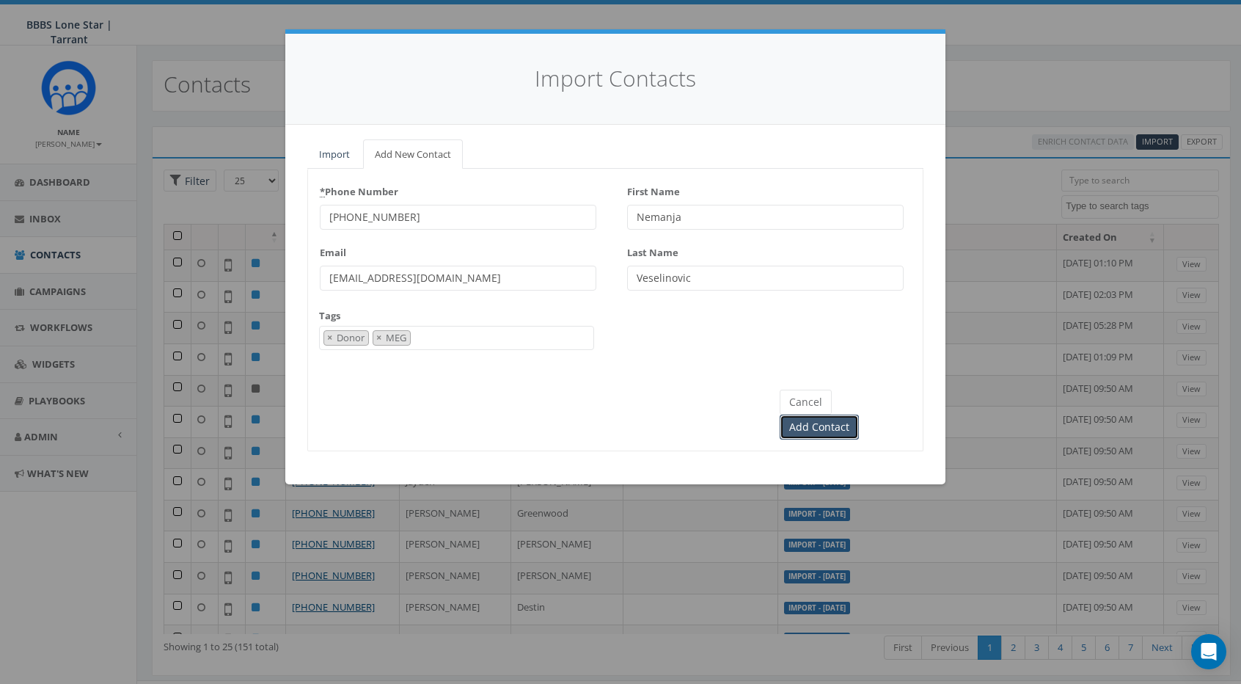
click at [859, 414] on input "Add Contact" at bounding box center [819, 426] width 79 height 25
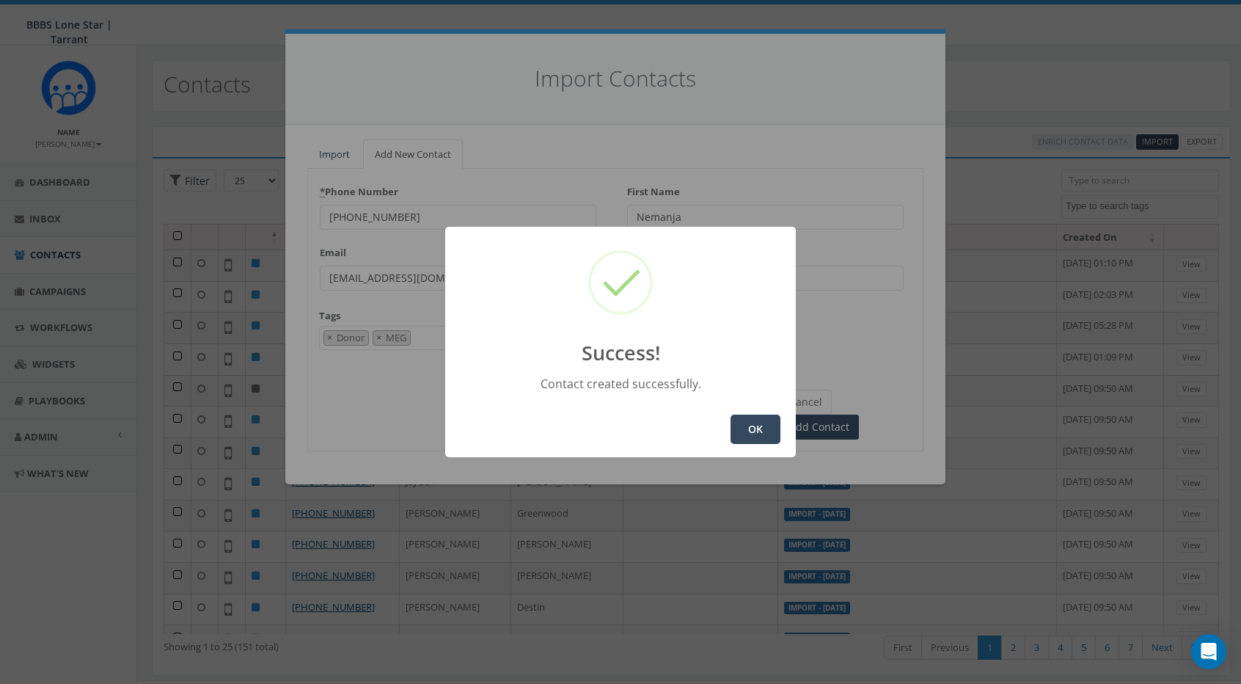
click at [745, 425] on button "OK" at bounding box center [756, 428] width 50 height 29
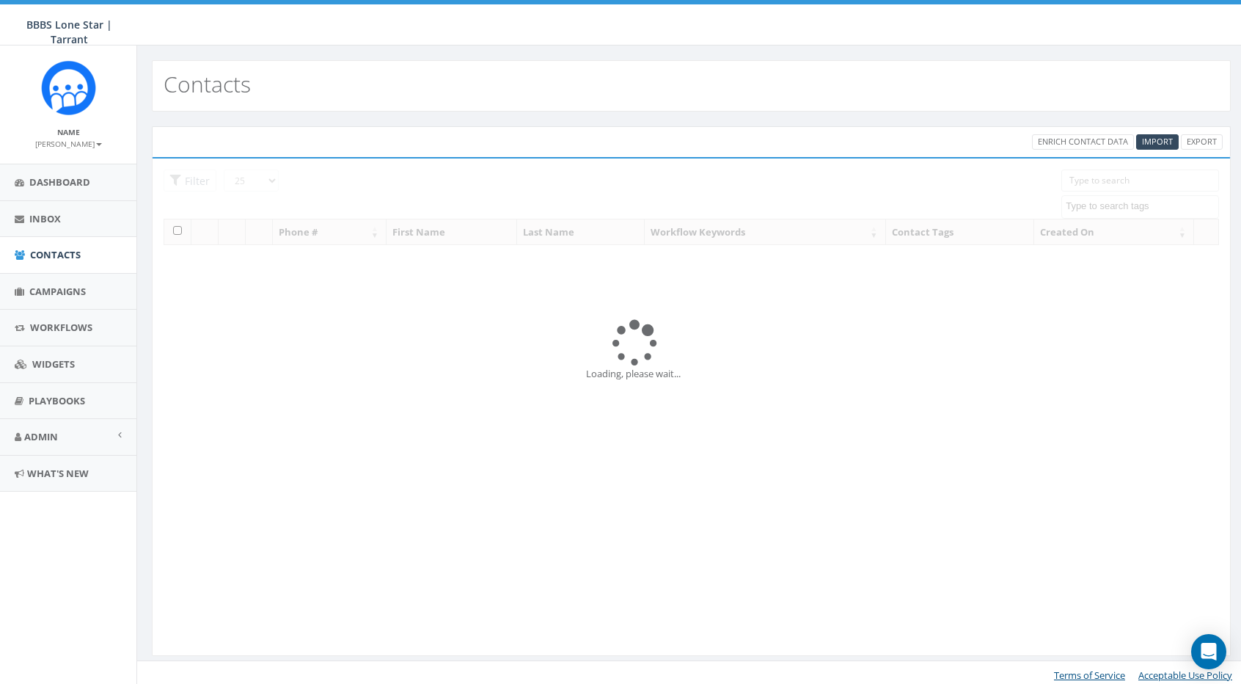
select select
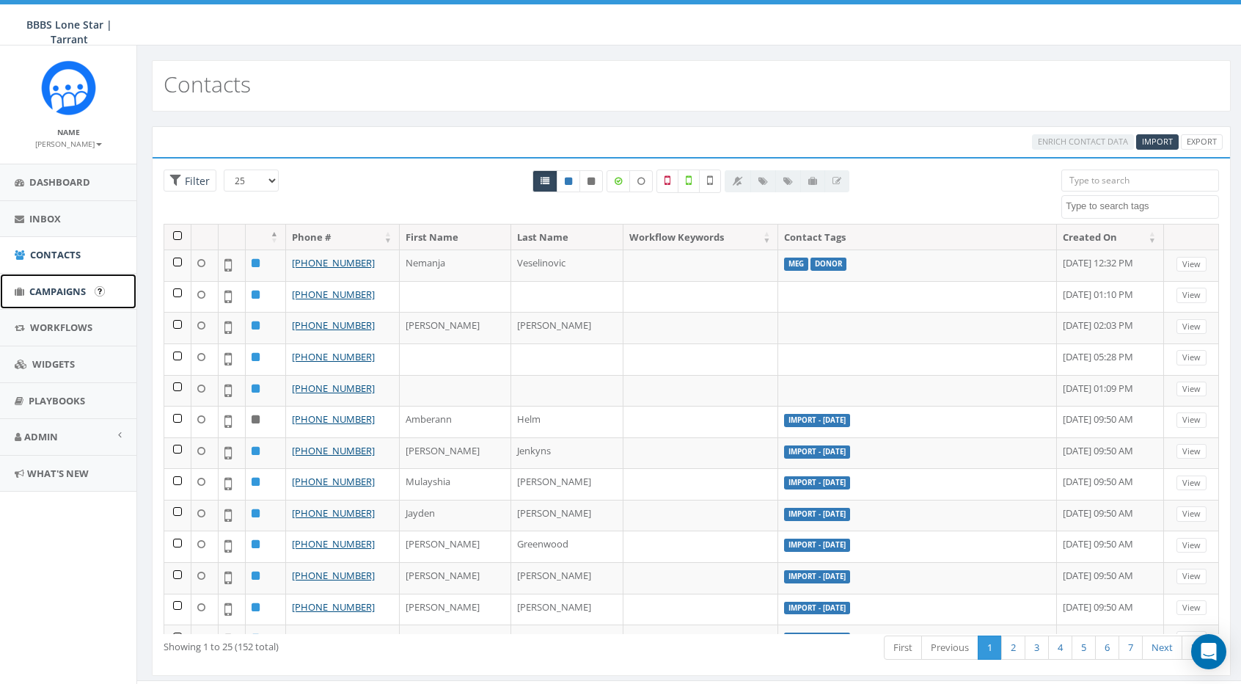
click at [78, 298] on link "Campaigns" at bounding box center [68, 292] width 136 height 36
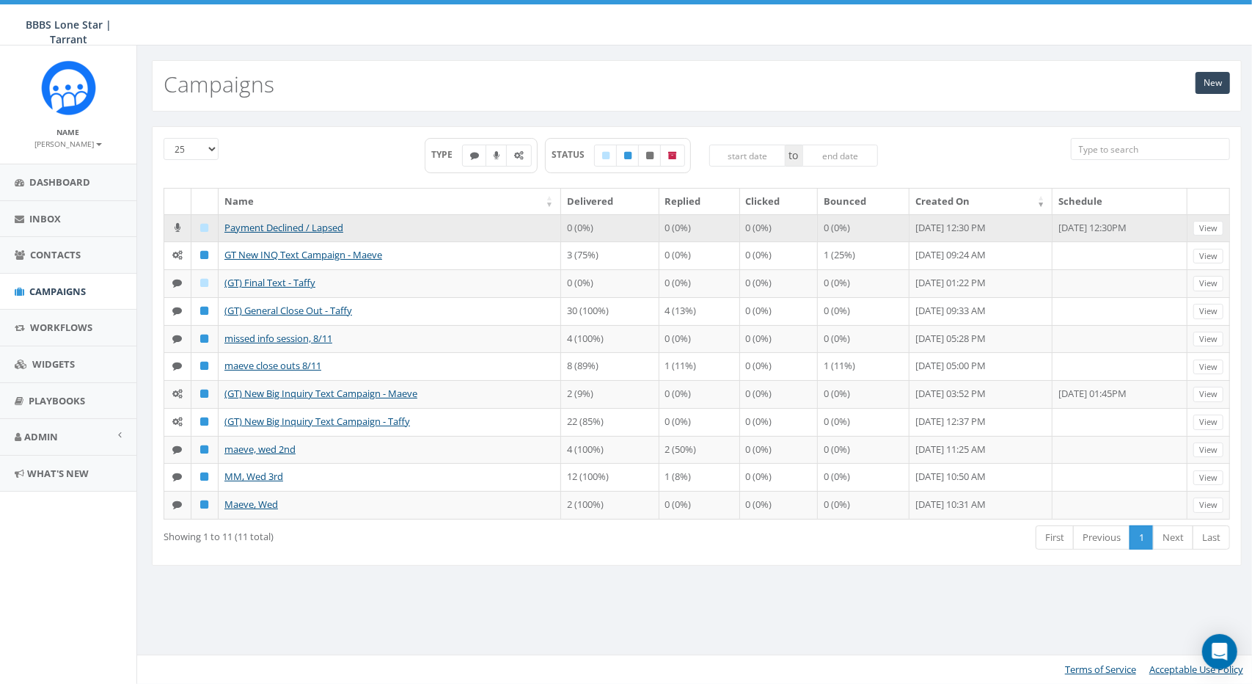
click at [296, 233] on td "Payment Declined / Lapsed" at bounding box center [390, 228] width 343 height 28
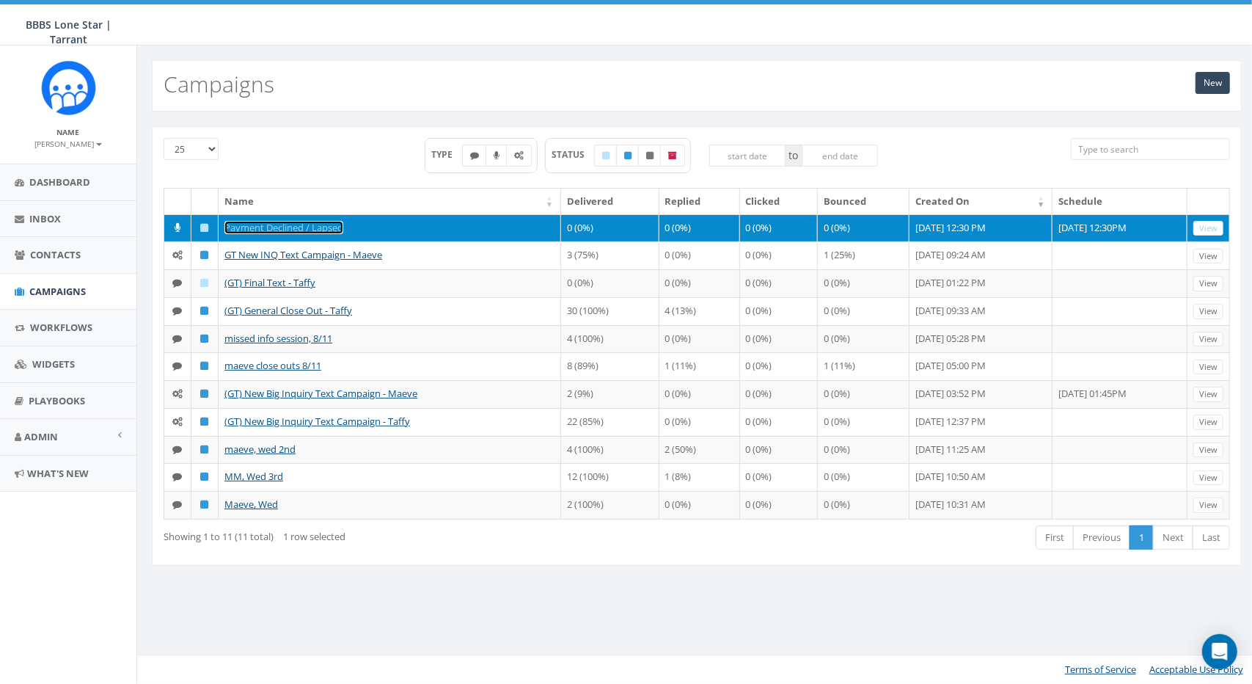
click at [299, 223] on link "Payment Declined / Lapsed" at bounding box center [283, 227] width 119 height 13
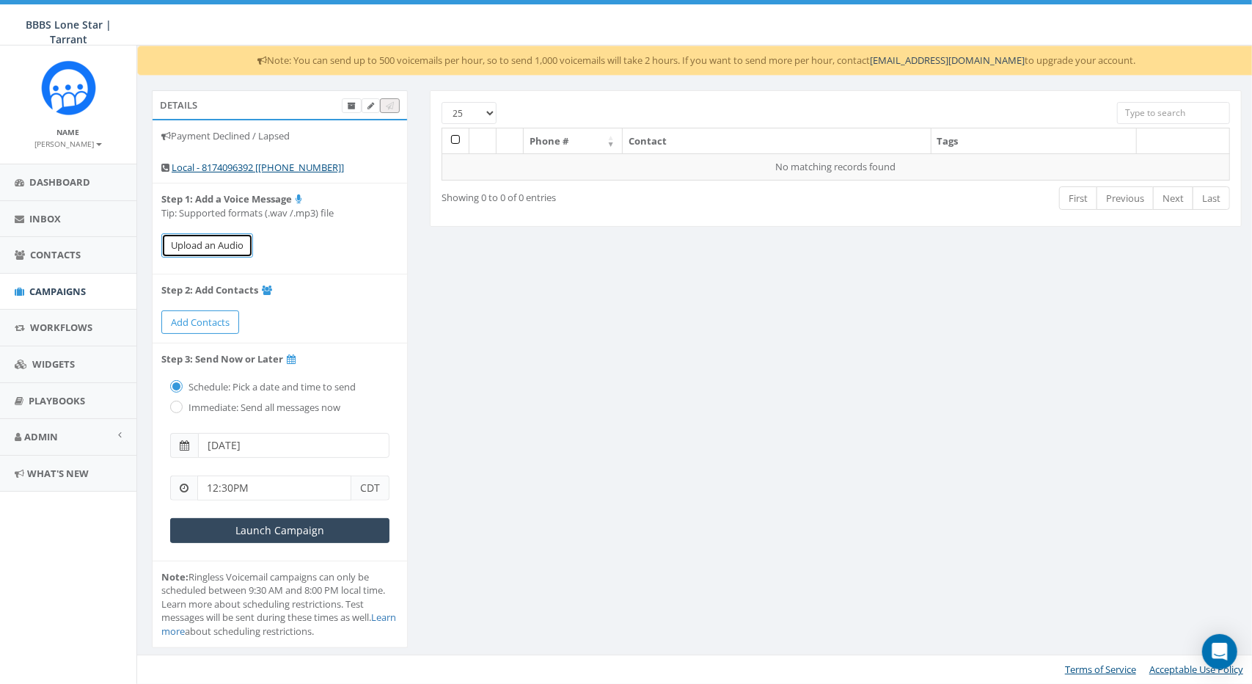
click at [239, 244] on button "Upload an Audio" at bounding box center [207, 245] width 92 height 24
drag, startPoint x: 437, startPoint y: 268, endPoint x: 305, endPoint y: 368, distance: 165.0
click at [437, 268] on div "Details Payment Declined / Lapsed Local - 8174096392 [[PHONE_NUMBER]] Step 1: A…" at bounding box center [697, 378] width 1112 height 576
click at [274, 406] on label "Immediate: Send all messages now" at bounding box center [263, 408] width 156 height 15
click at [256, 397] on div "Immediate: Send all messages now" at bounding box center [279, 405] width 219 height 21
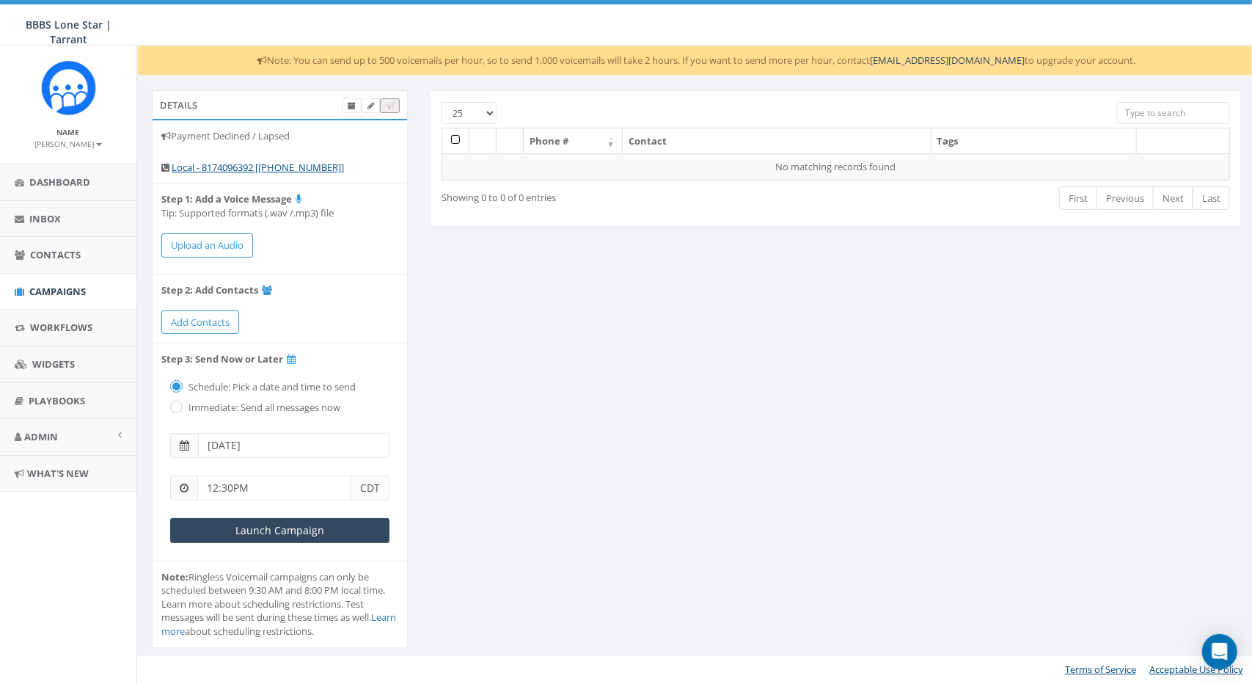
drag, startPoint x: 182, startPoint y: 406, endPoint x: 177, endPoint y: 393, distance: 13.5
click at [182, 406] on div "Immediate: Send all messages now" at bounding box center [279, 405] width 219 height 21
click at [181, 405] on div "Immediate: Send all messages now" at bounding box center [279, 405] width 219 height 21
click at [176, 406] on input "radio" at bounding box center [175, 408] width 10 height 10
radio input "true"
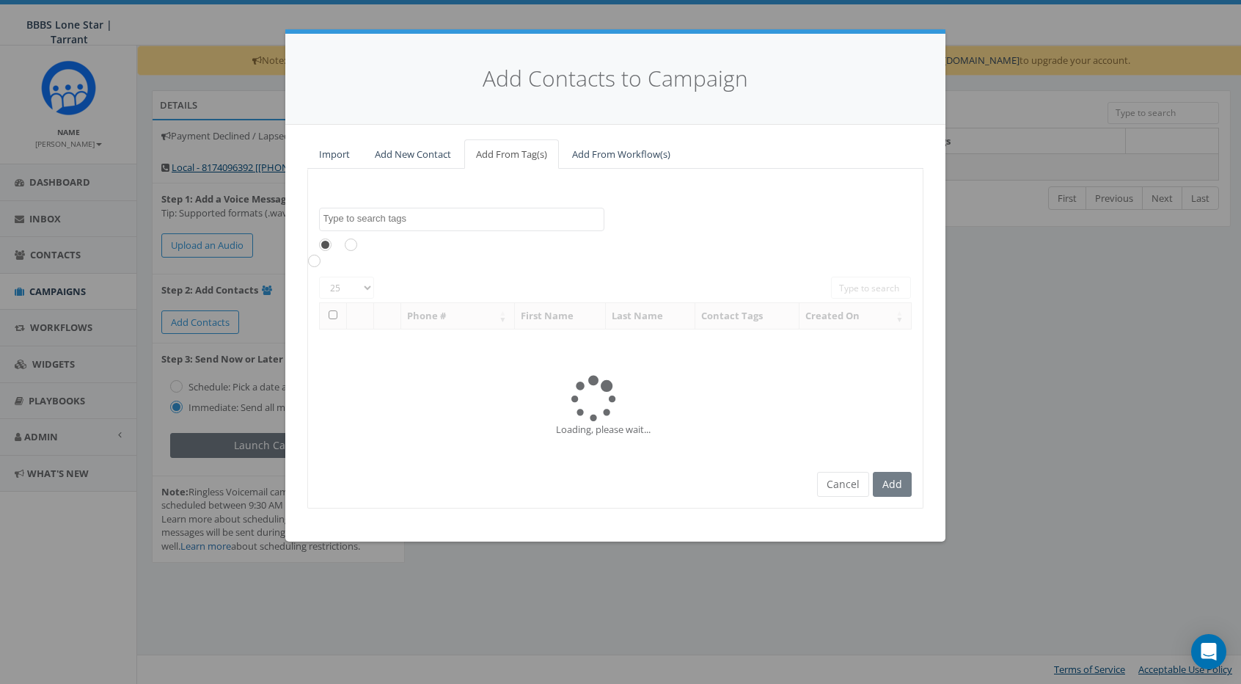
select select
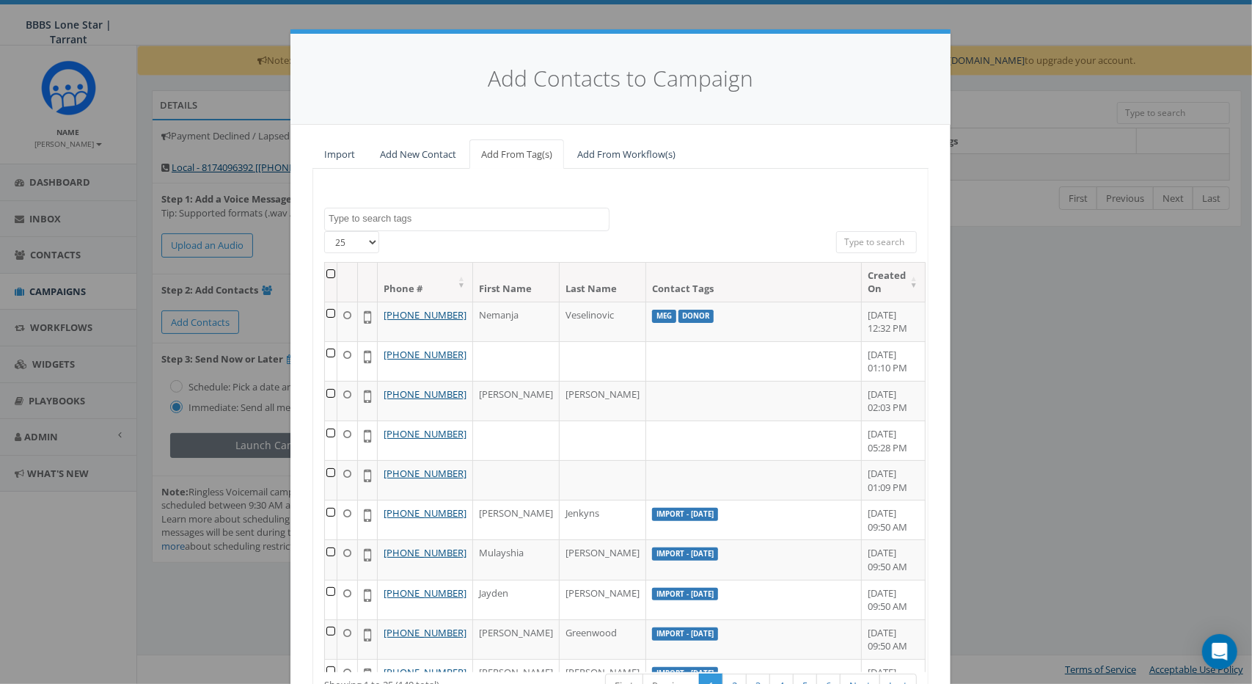
click at [477, 211] on span at bounding box center [467, 217] width 284 height 13
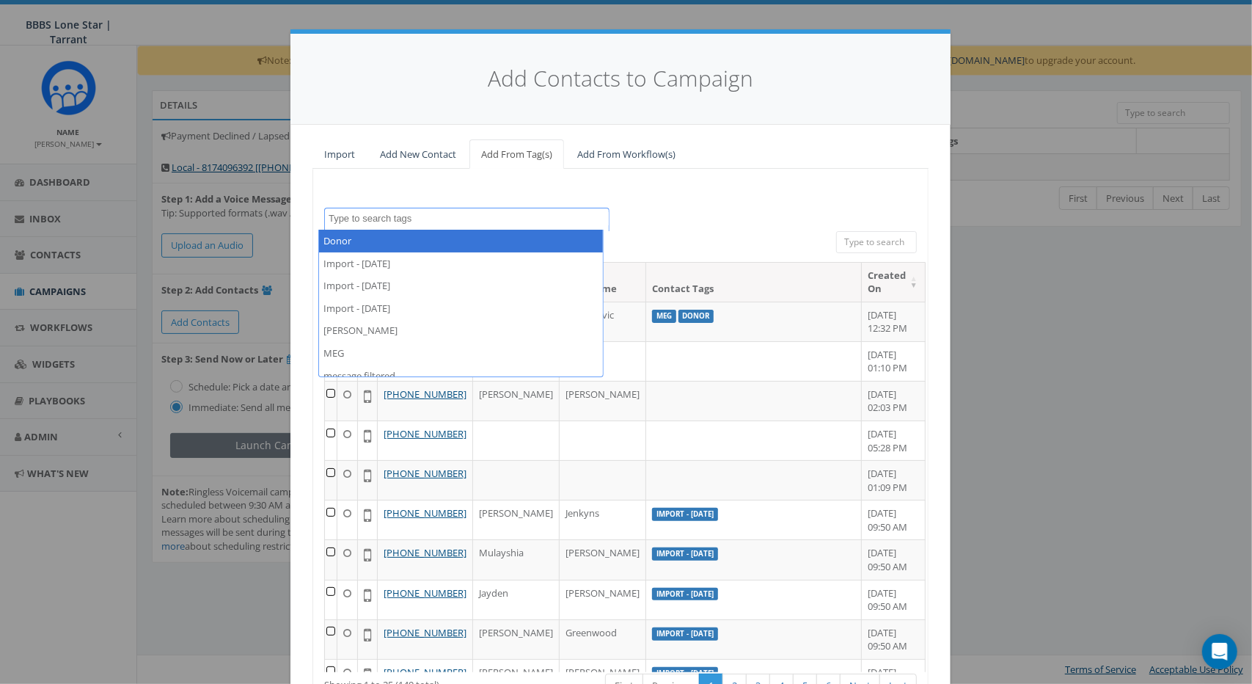
click at [695, 205] on div "Donor Import - 08/04/2025 Import - 08/11/2025 Import - 08/13/2025 Maeve Mitchel…" at bounding box center [620, 453] width 616 height 569
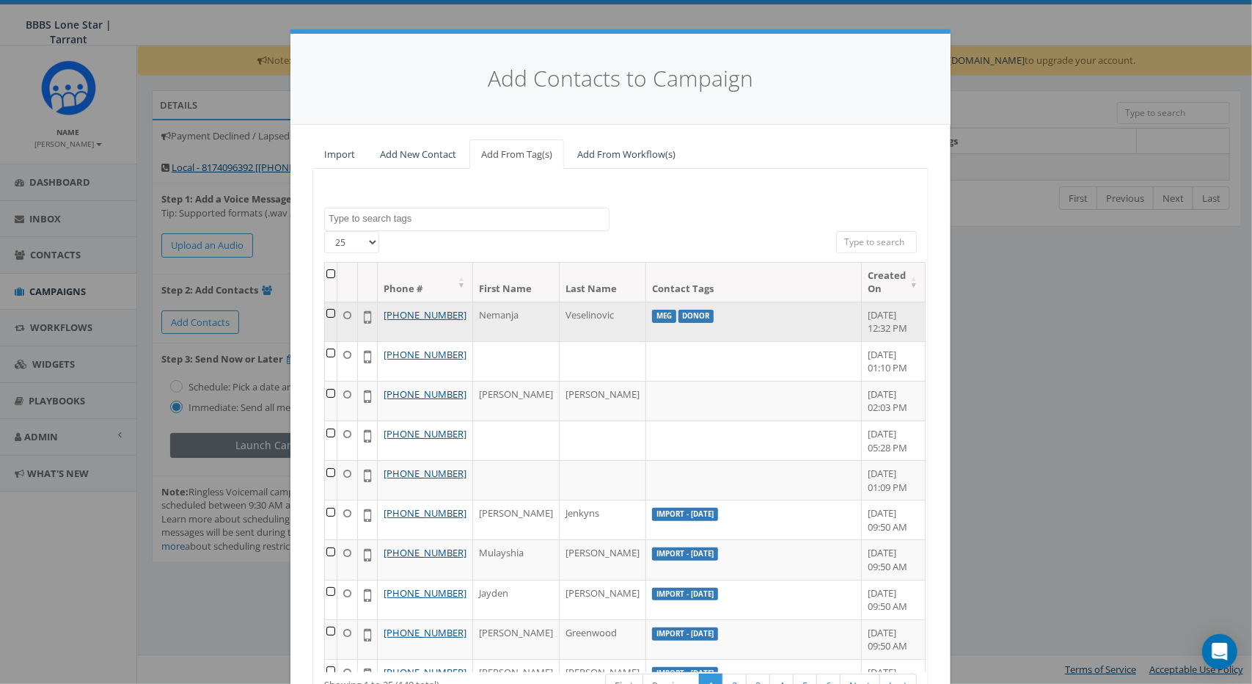
click at [348, 310] on icon at bounding box center [347, 315] width 8 height 10
click at [325, 314] on td at bounding box center [331, 321] width 12 height 40
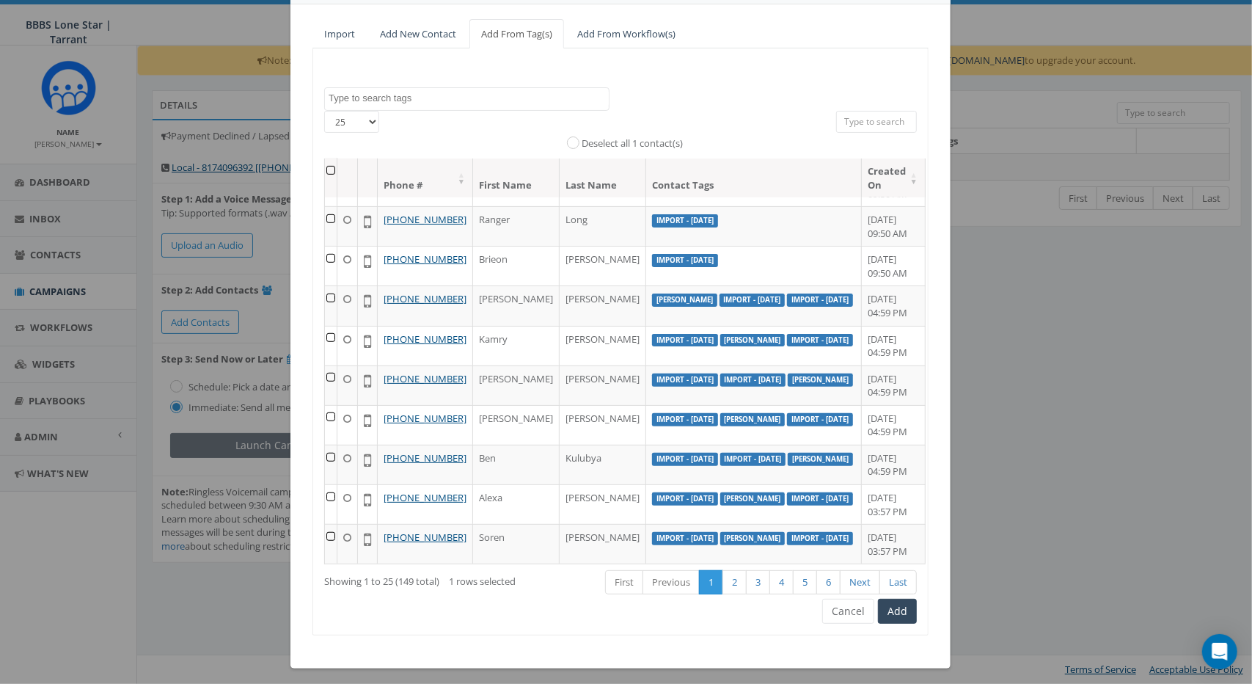
scroll to position [125, 0]
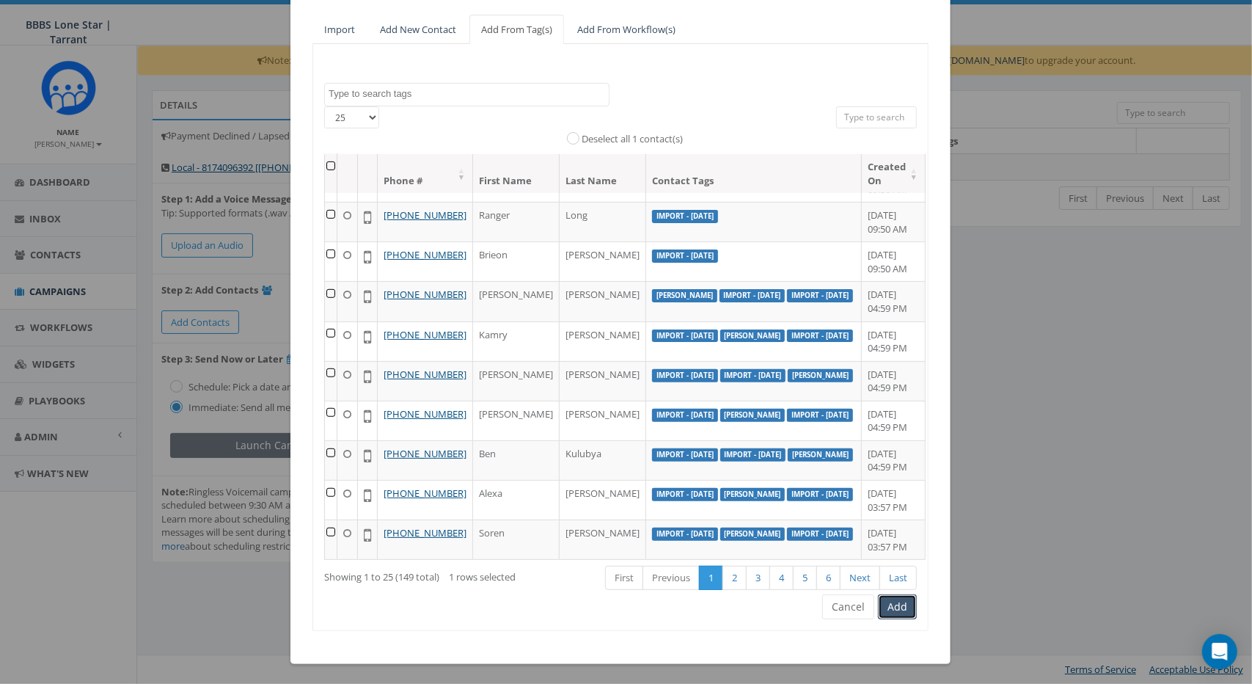
click at [895, 610] on button "Add" at bounding box center [897, 606] width 39 height 25
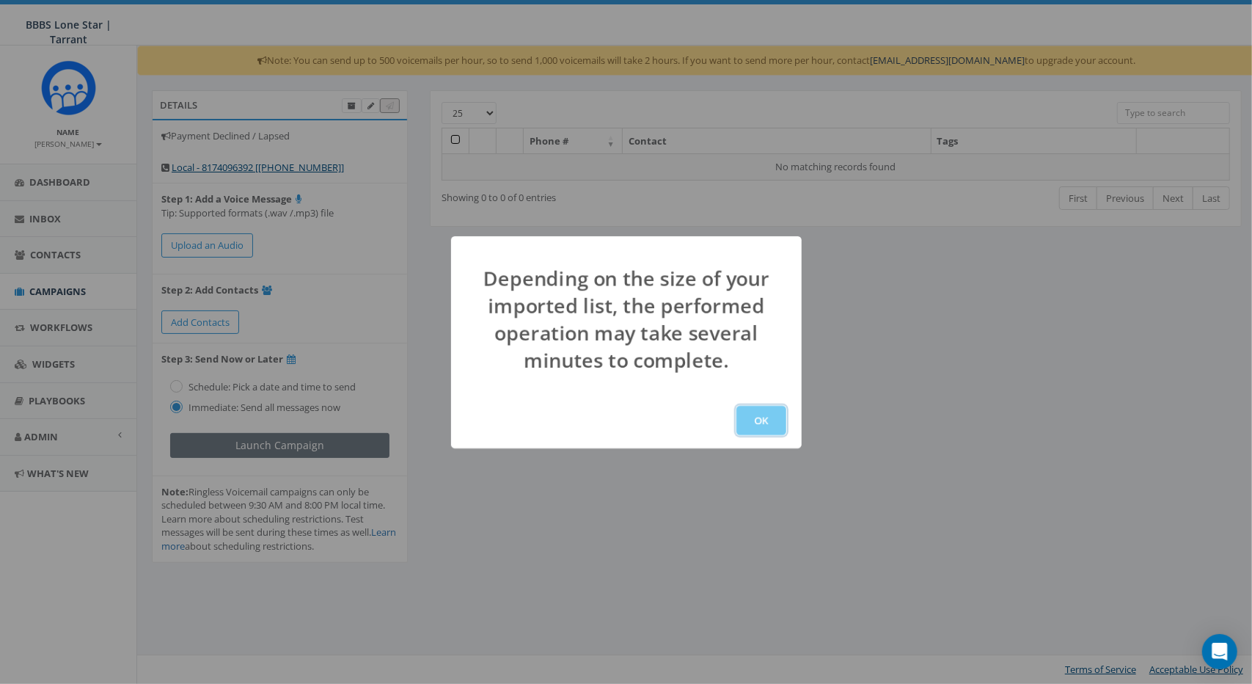
click at [767, 412] on button "OK" at bounding box center [761, 420] width 50 height 29
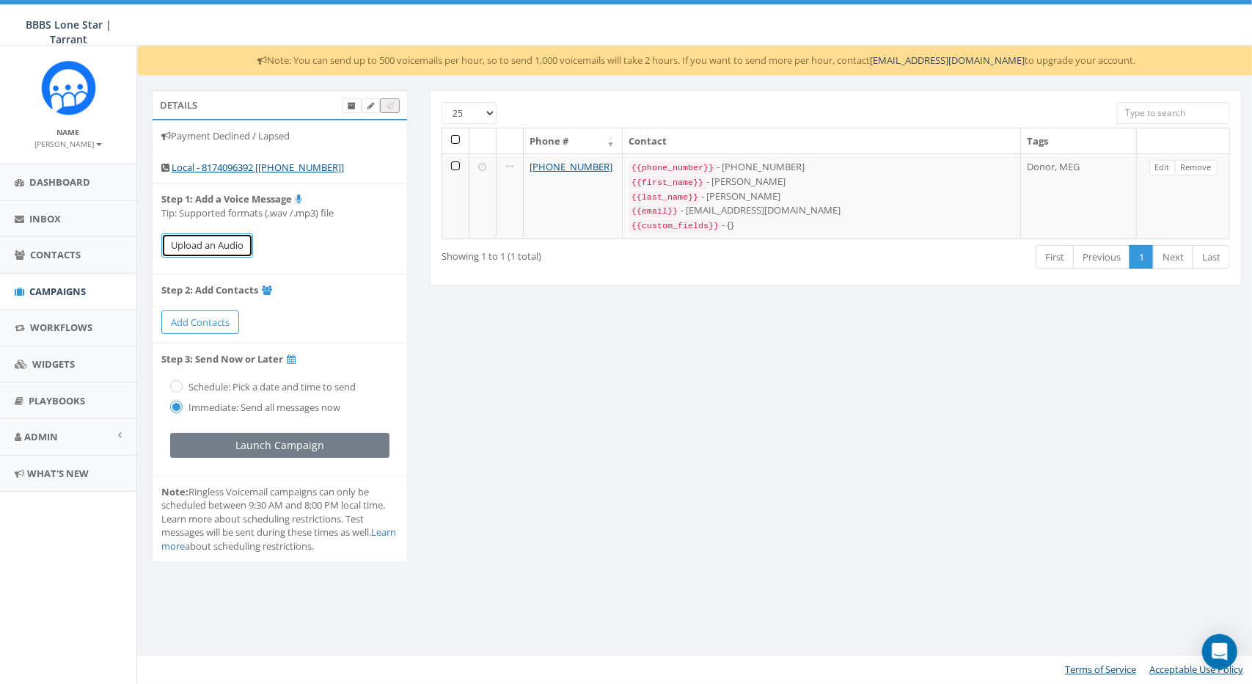
click at [216, 255] on button "Upload an Audio" at bounding box center [207, 245] width 92 height 24
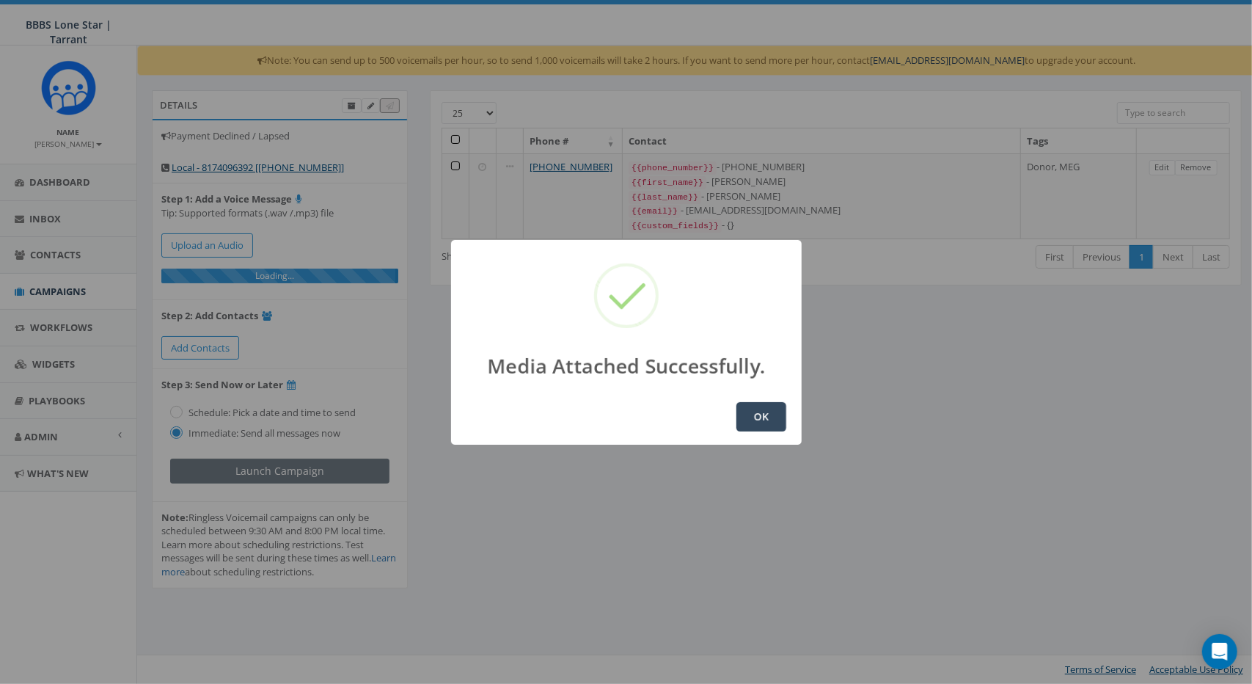
click at [775, 422] on button "OK" at bounding box center [761, 416] width 50 height 29
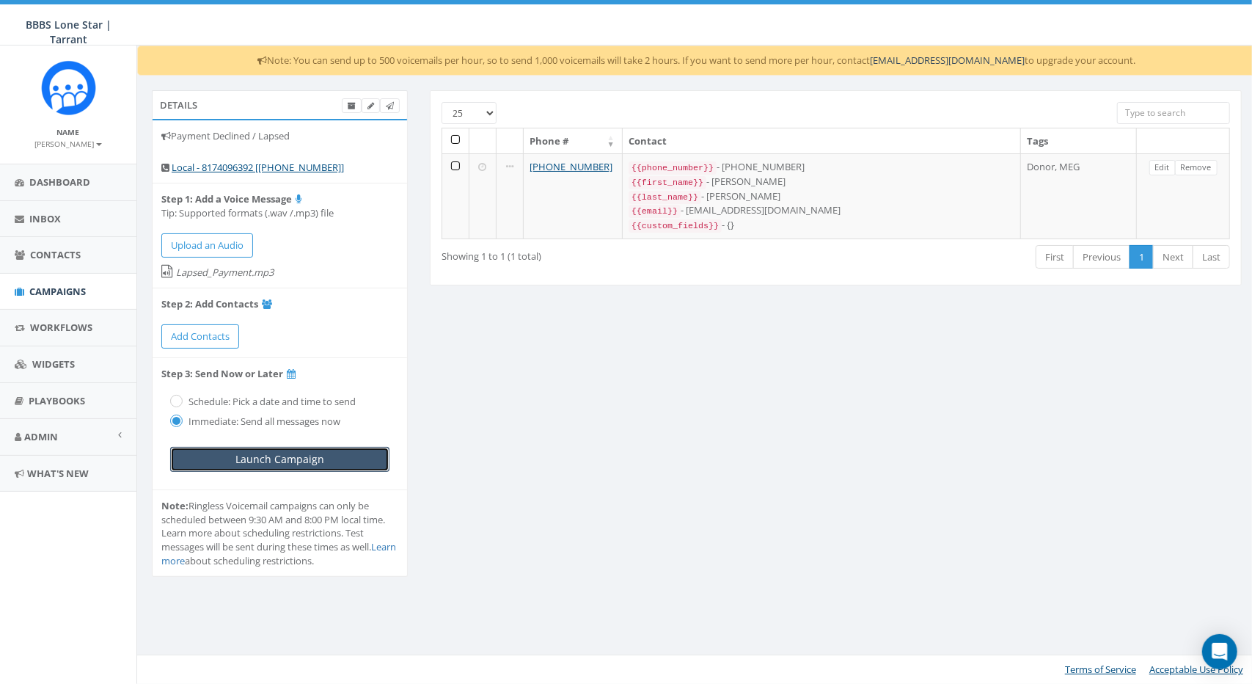
drag, startPoint x: 0, startPoint y: 0, endPoint x: 312, endPoint y: 457, distance: 553.6
click at [312, 457] on input "Launch Campaign" at bounding box center [279, 459] width 219 height 25
click at [331, 452] on input "Launch Campaign" at bounding box center [279, 459] width 219 height 25
click at [64, 296] on span "Campaigns" at bounding box center [57, 291] width 56 height 13
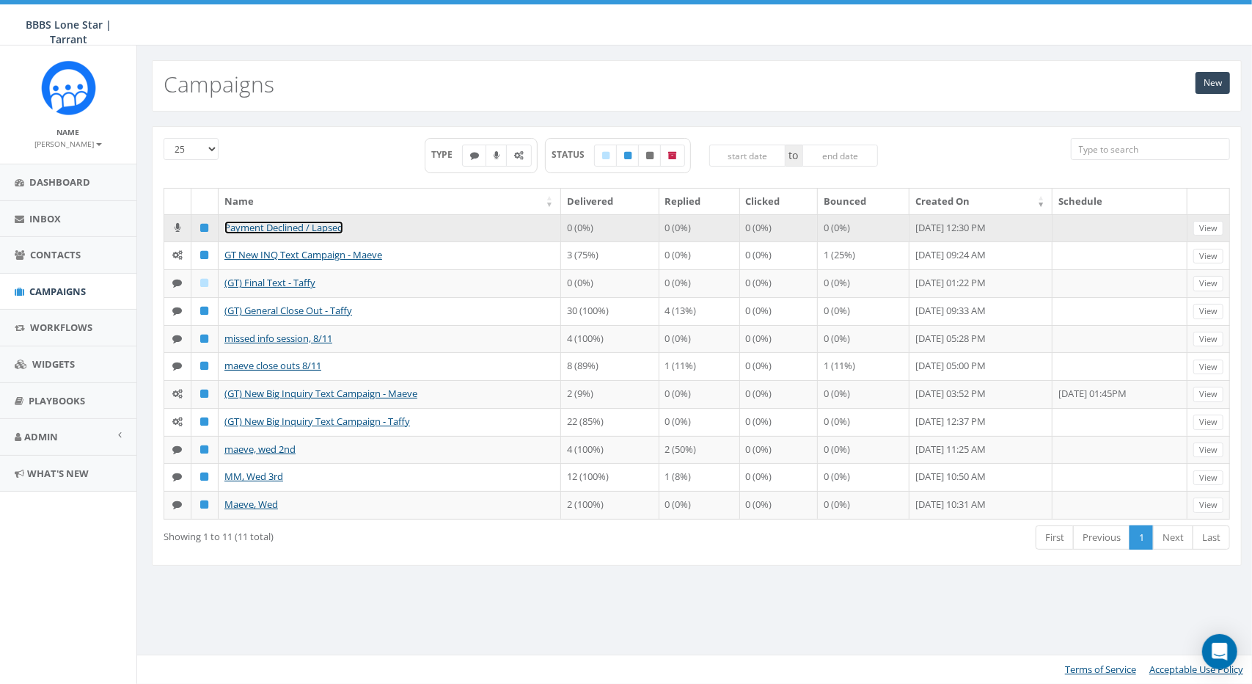
click at [256, 229] on link "Payment Declined / Lapsed" at bounding box center [283, 227] width 119 height 13
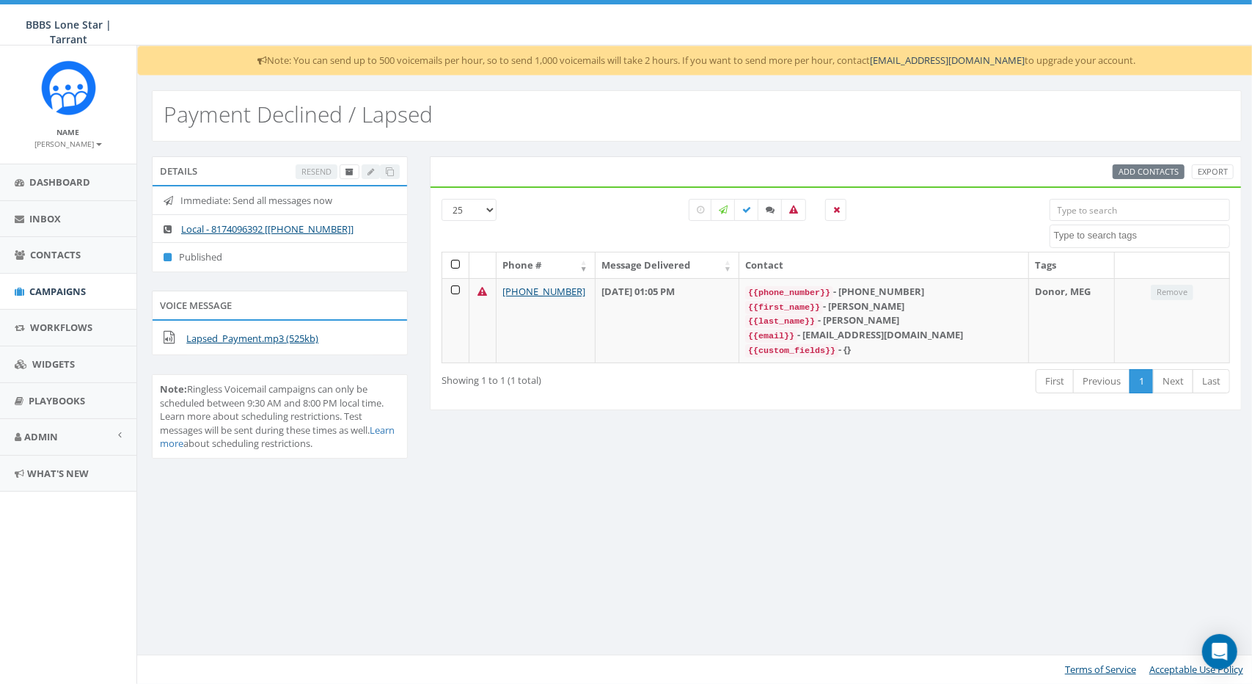
drag, startPoint x: 362, startPoint y: 196, endPoint x: 164, endPoint y: 199, distance: 198.1
click at [164, 199] on li "Immediate: Send all messages now" at bounding box center [280, 200] width 255 height 29
click at [216, 193] on li "Immediate: Send all messages now" at bounding box center [280, 200] width 255 height 29
click at [78, 290] on span "Campaigns" at bounding box center [57, 291] width 56 height 13
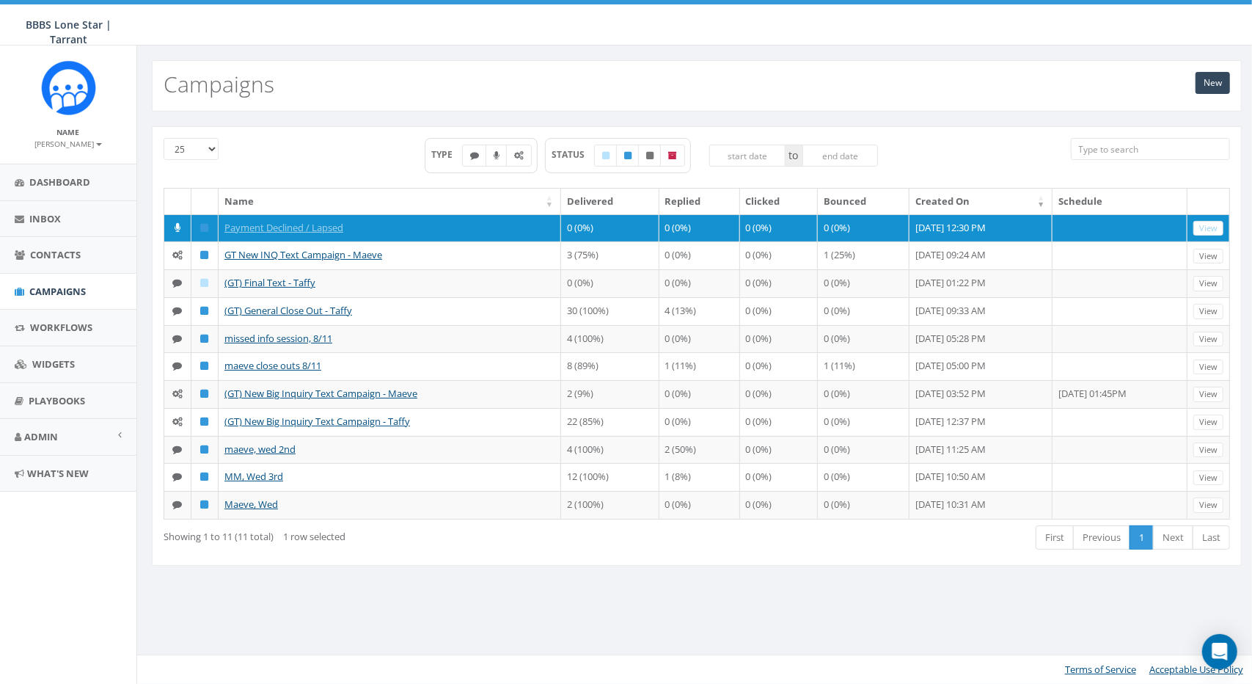
click at [1053, 125] on div "25 50 100 TYPE STATUS to Name Delivered Replied Clicked Bounced Created On Sche…" at bounding box center [696, 354] width 1119 height 487
click at [951, 142] on div "TYPE STATUS to" at bounding box center [652, 163] width 816 height 50
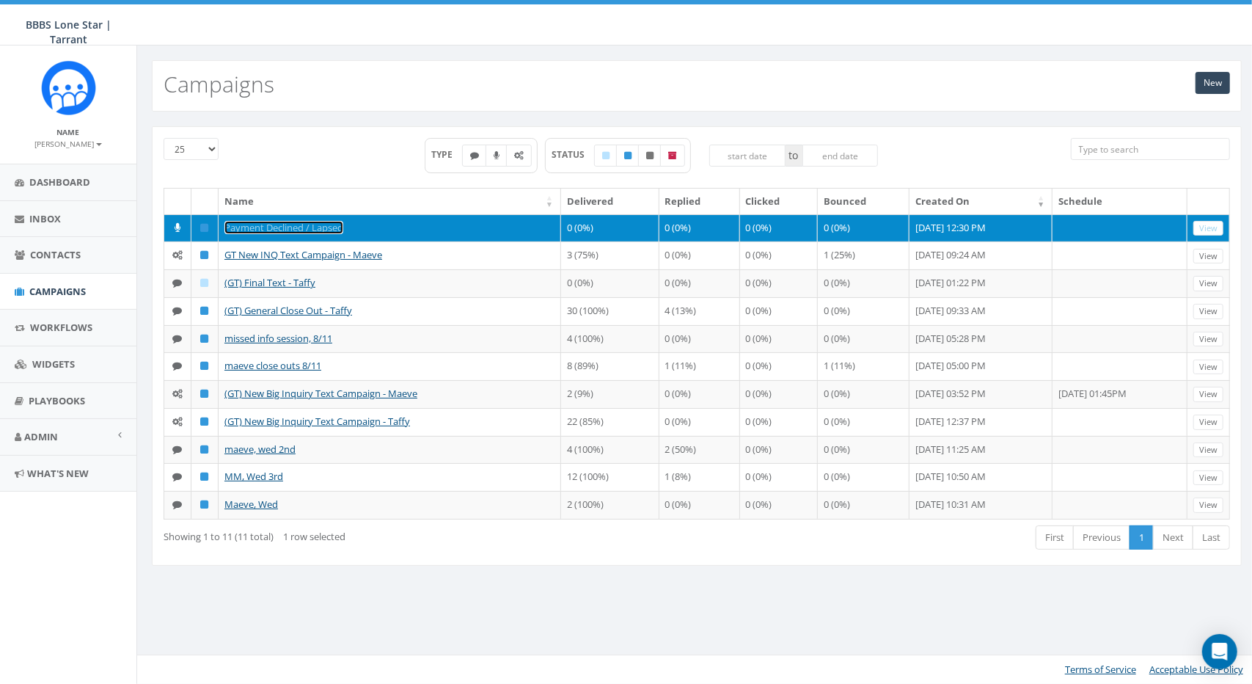
click at [292, 223] on link "Payment Declined / Lapsed" at bounding box center [283, 227] width 119 height 13
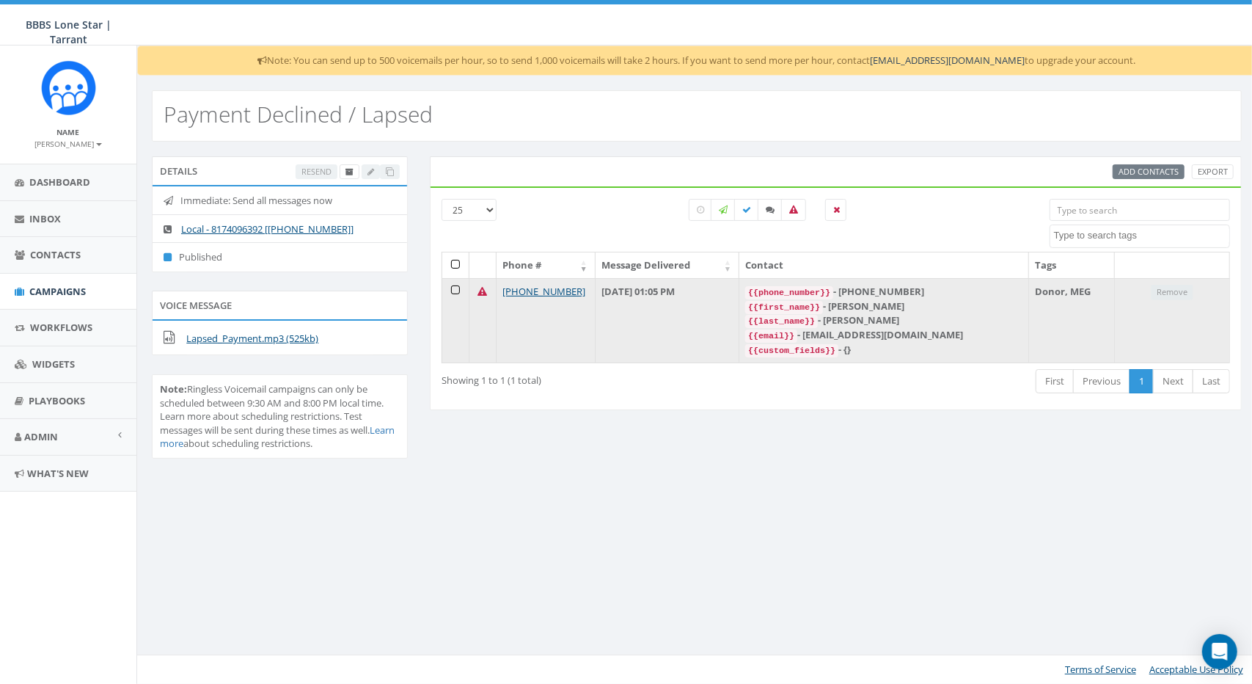
click at [483, 293] on icon at bounding box center [483, 292] width 10 height 10
click at [481, 288] on icon at bounding box center [483, 292] width 10 height 10
click at [821, 301] on code "{{first_name}}" at bounding box center [784, 307] width 78 height 13
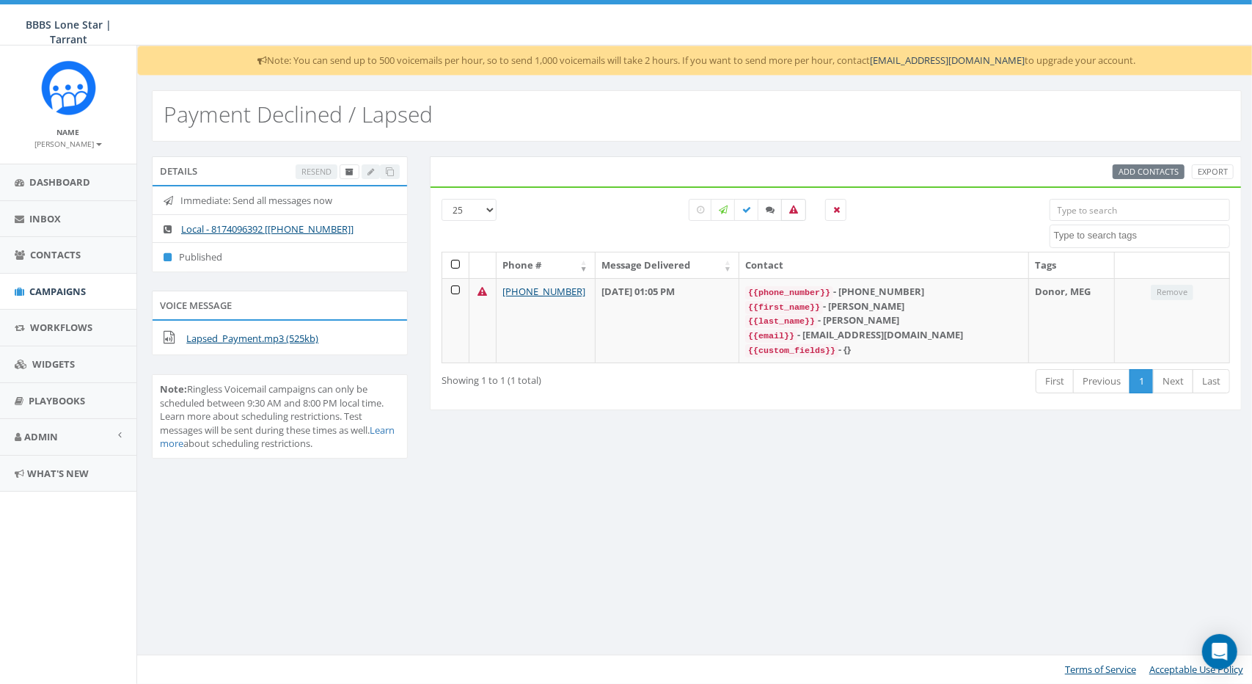
click at [795, 210] on icon at bounding box center [793, 209] width 9 height 9
checkbox input "true"
